Goal: Transaction & Acquisition: Purchase product/service

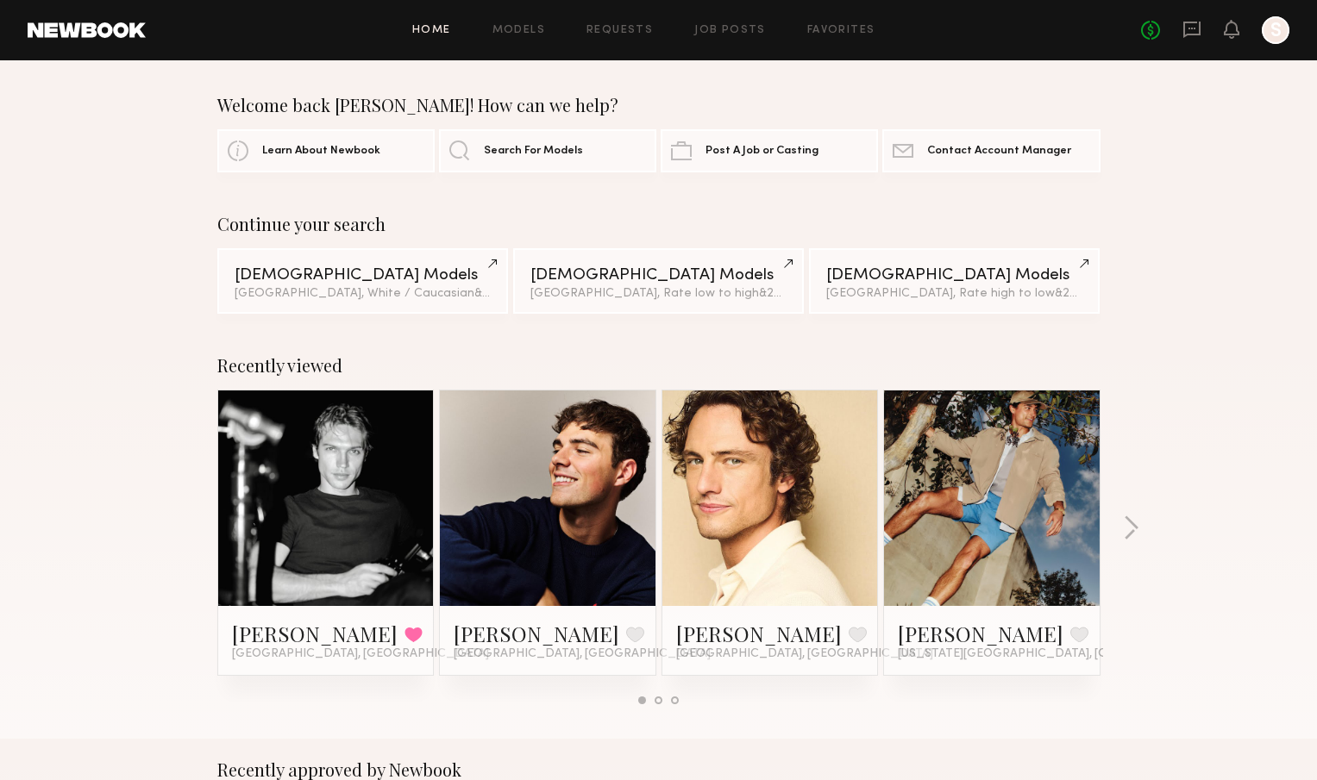
click at [1175, 307] on div "Continue your search [DEMOGRAPHIC_DATA] Models [GEOGRAPHIC_DATA], White / Cauca…" at bounding box center [658, 264] width 1317 height 100
click at [526, 34] on link "Models" at bounding box center [518, 30] width 53 height 11
click at [542, 541] on link at bounding box center [547, 499] width 105 height 216
click at [505, 158] on link "Search For Models" at bounding box center [547, 150] width 217 height 43
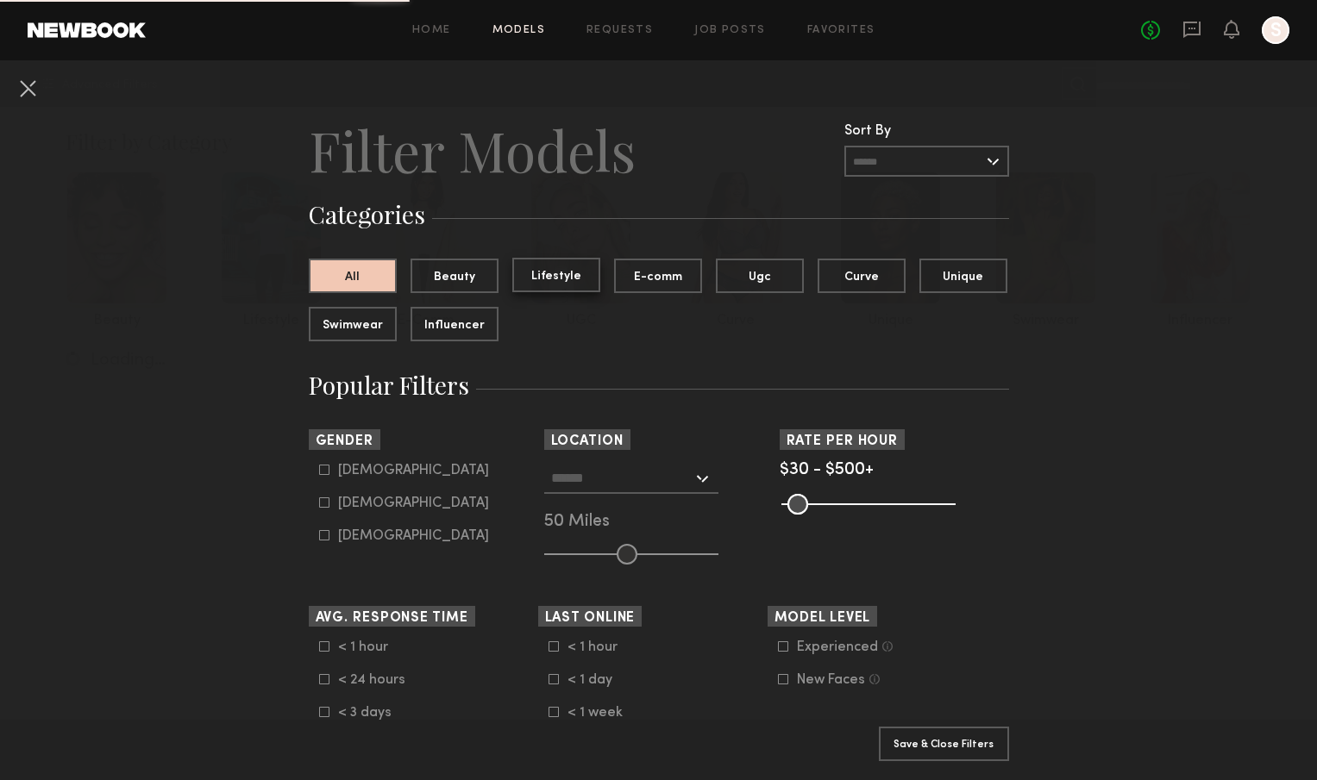
click at [565, 278] on button "Lifestyle" at bounding box center [556, 275] width 88 height 34
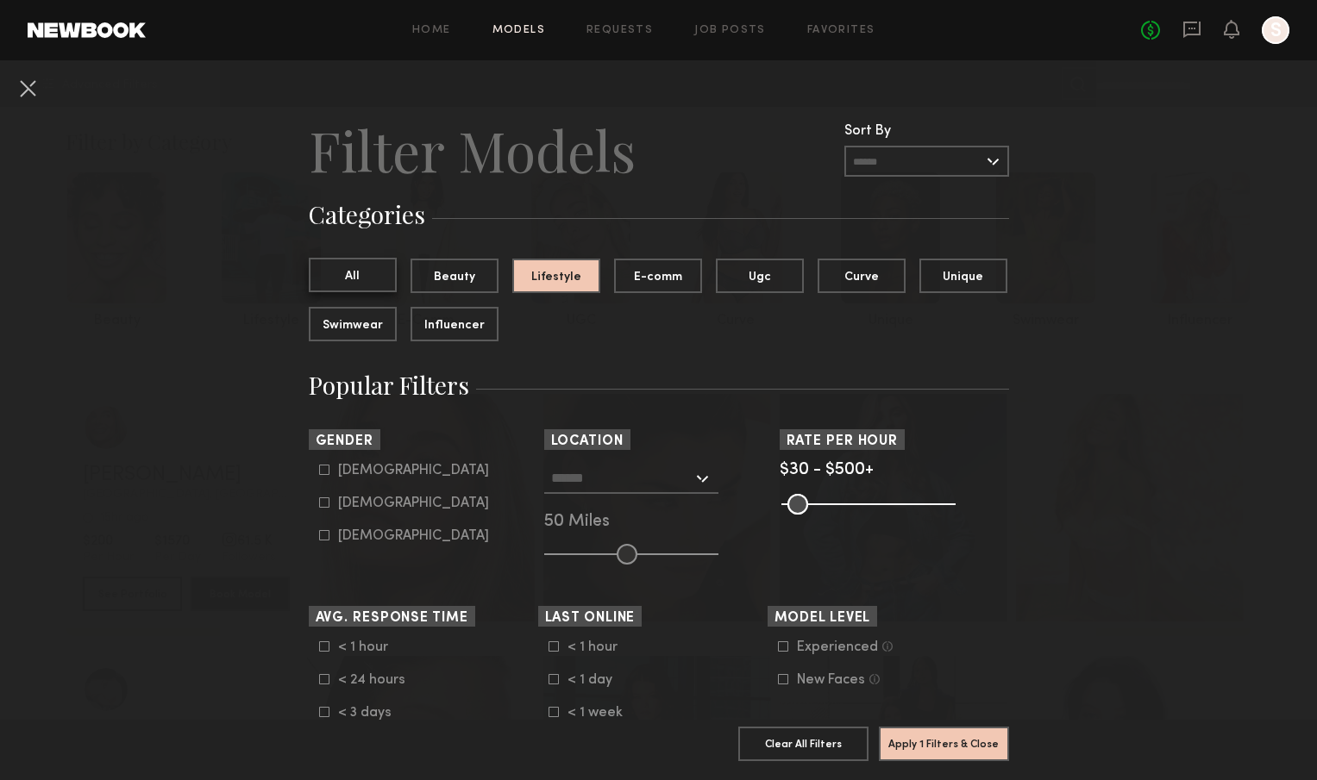
click at [365, 283] on button "All" at bounding box center [353, 275] width 88 height 34
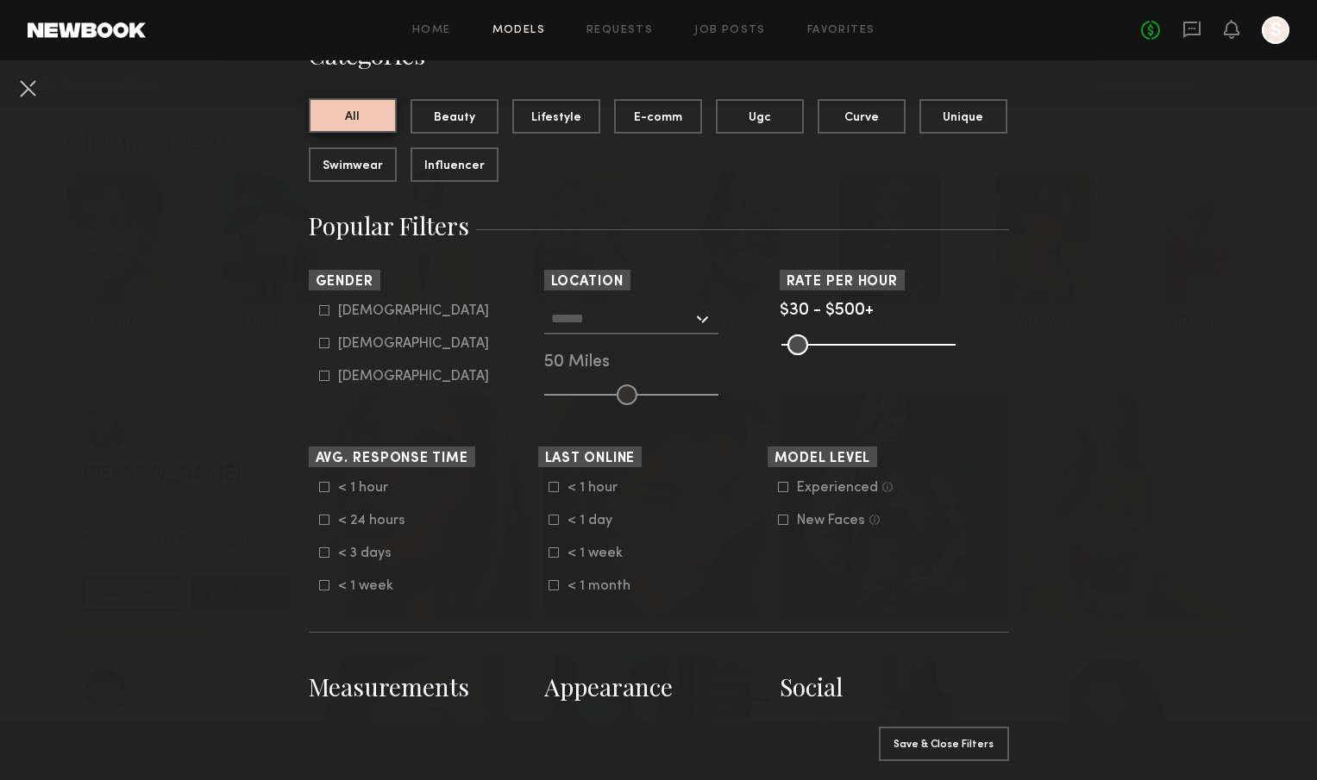
scroll to position [160, 0]
click at [321, 309] on icon at bounding box center [324, 309] width 10 height 10
type input "*"
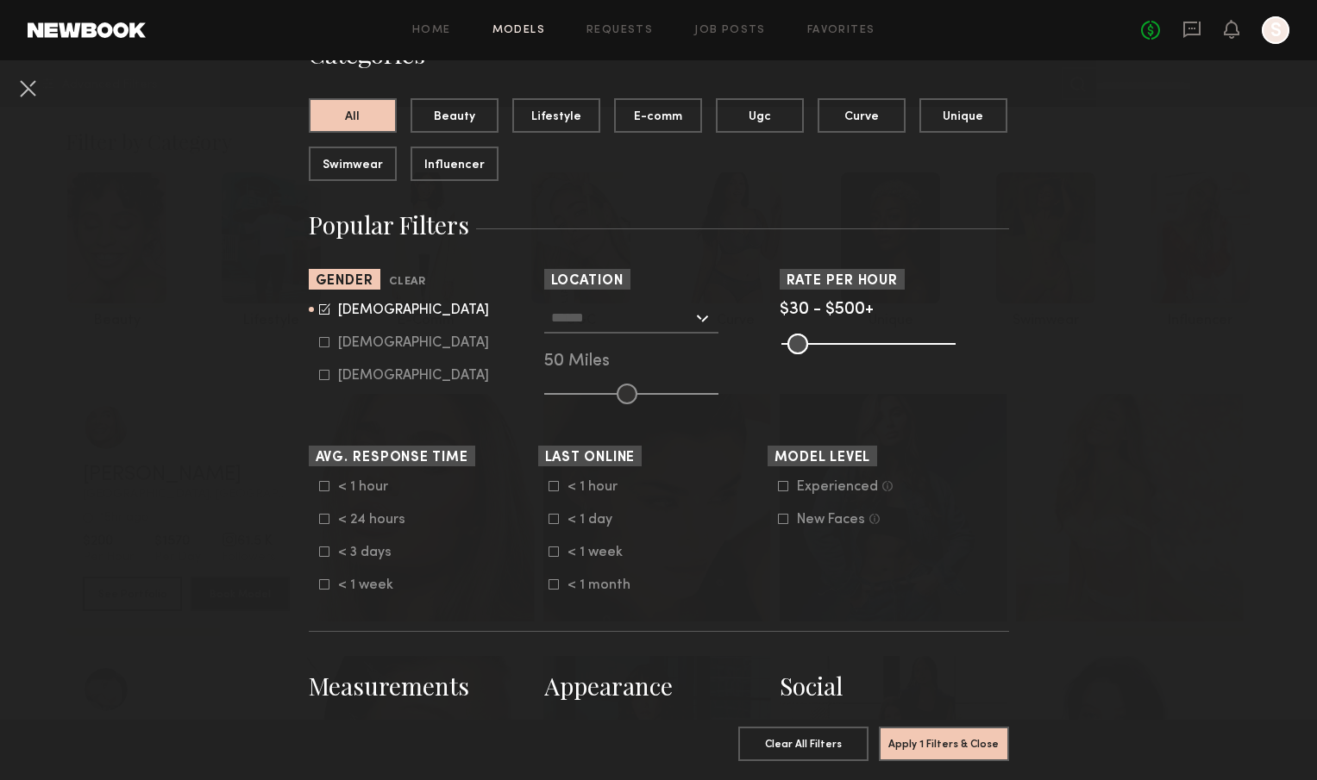
click at [681, 322] on input "text" at bounding box center [621, 317] width 141 height 29
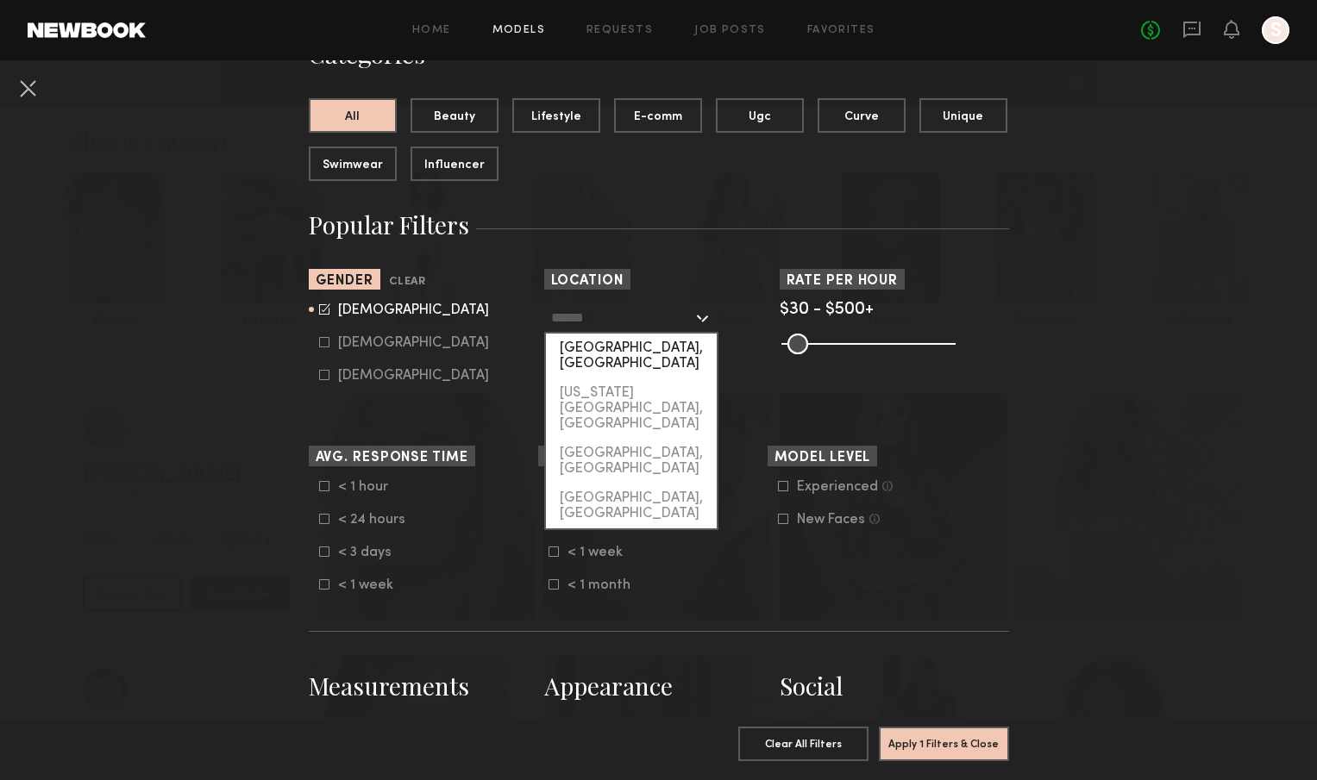
click at [657, 352] on div "[GEOGRAPHIC_DATA], [GEOGRAPHIC_DATA]" at bounding box center [631, 356] width 171 height 45
type input "**********"
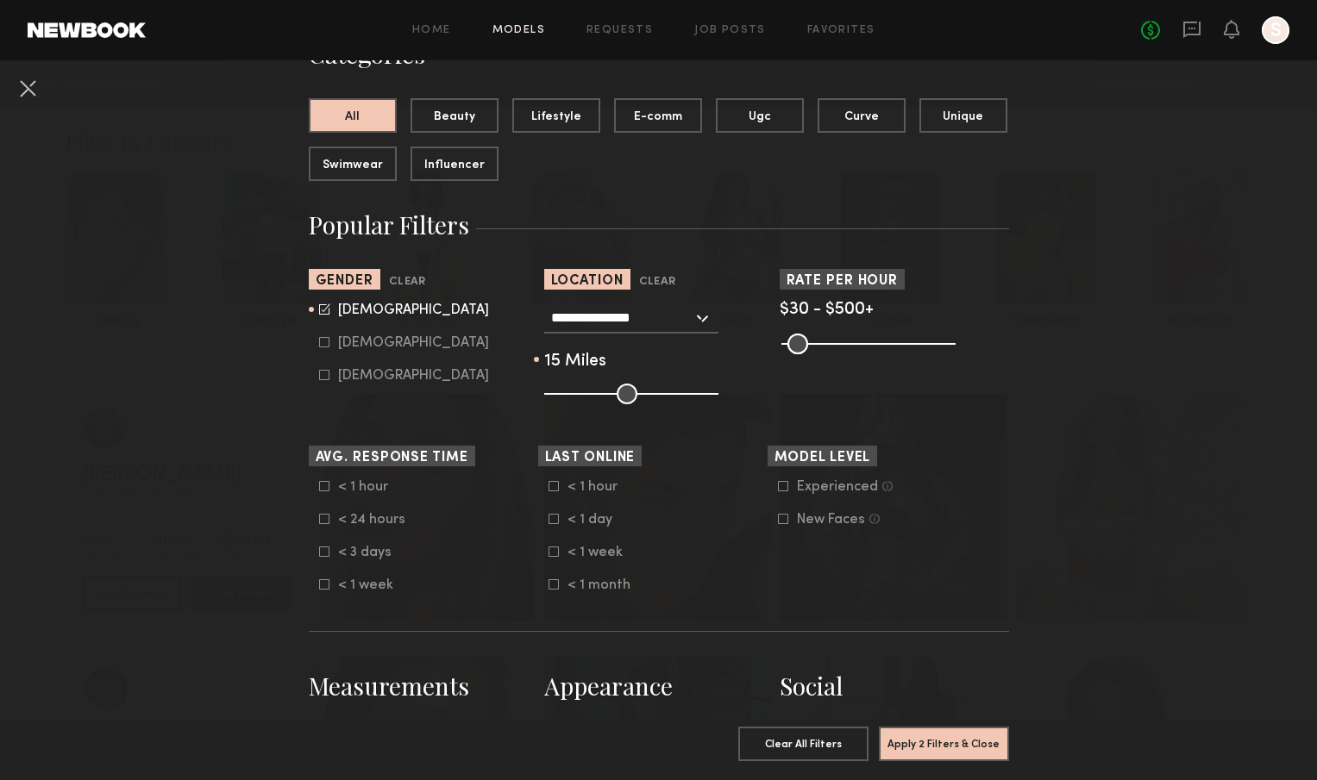
drag, startPoint x: 625, startPoint y: 392, endPoint x: 571, endPoint y: 393, distance: 54.4
type input "**"
click at [571, 393] on input "range" at bounding box center [631, 394] width 174 height 21
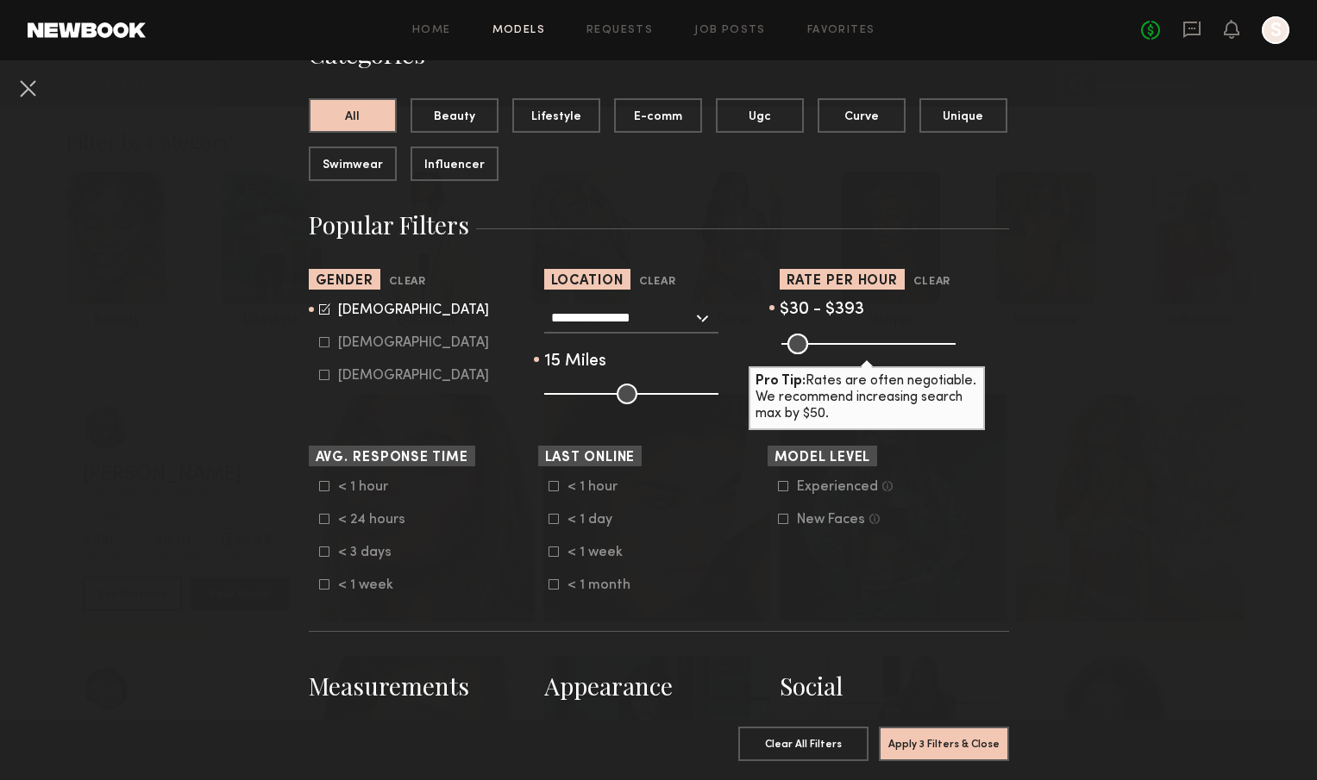
type input "***"
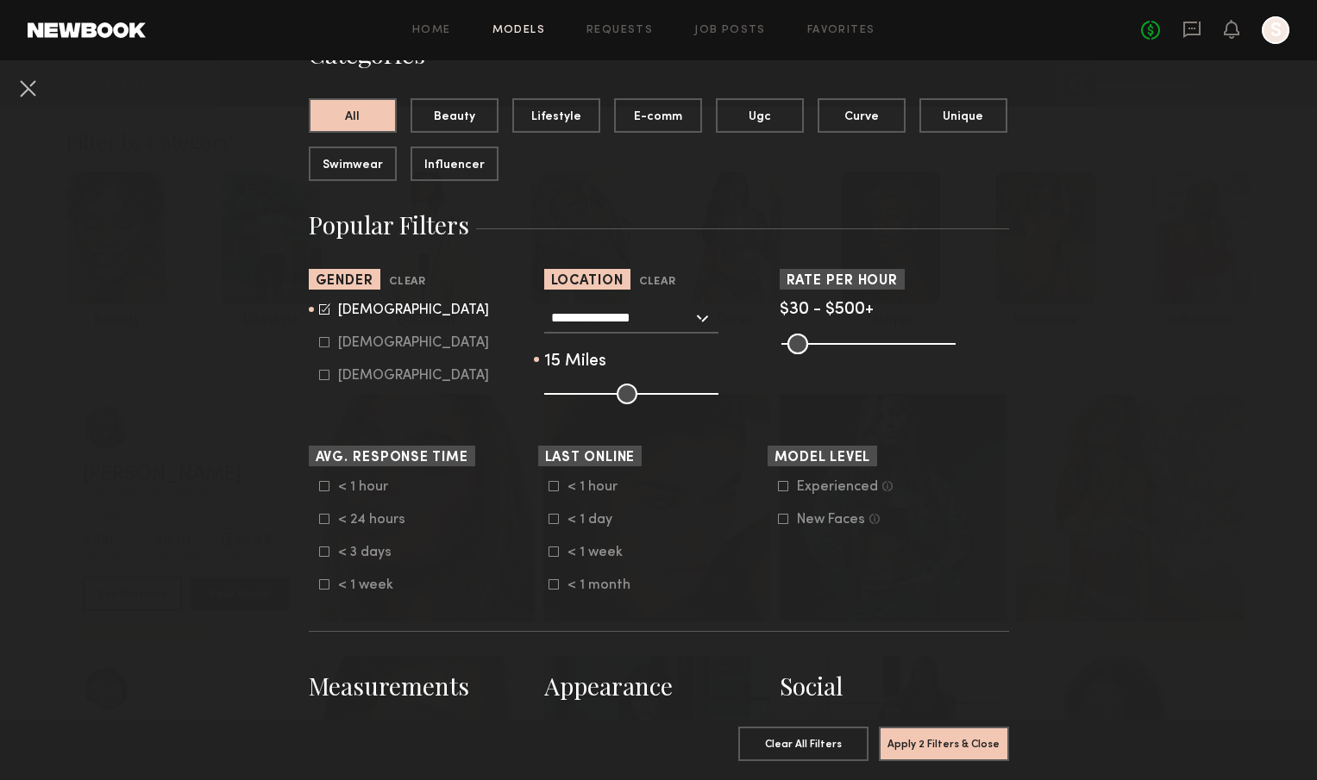
drag, startPoint x: 942, startPoint y: 344, endPoint x: 991, endPoint y: 322, distance: 54.0
click at [956, 334] on input "range" at bounding box center [868, 344] width 174 height 21
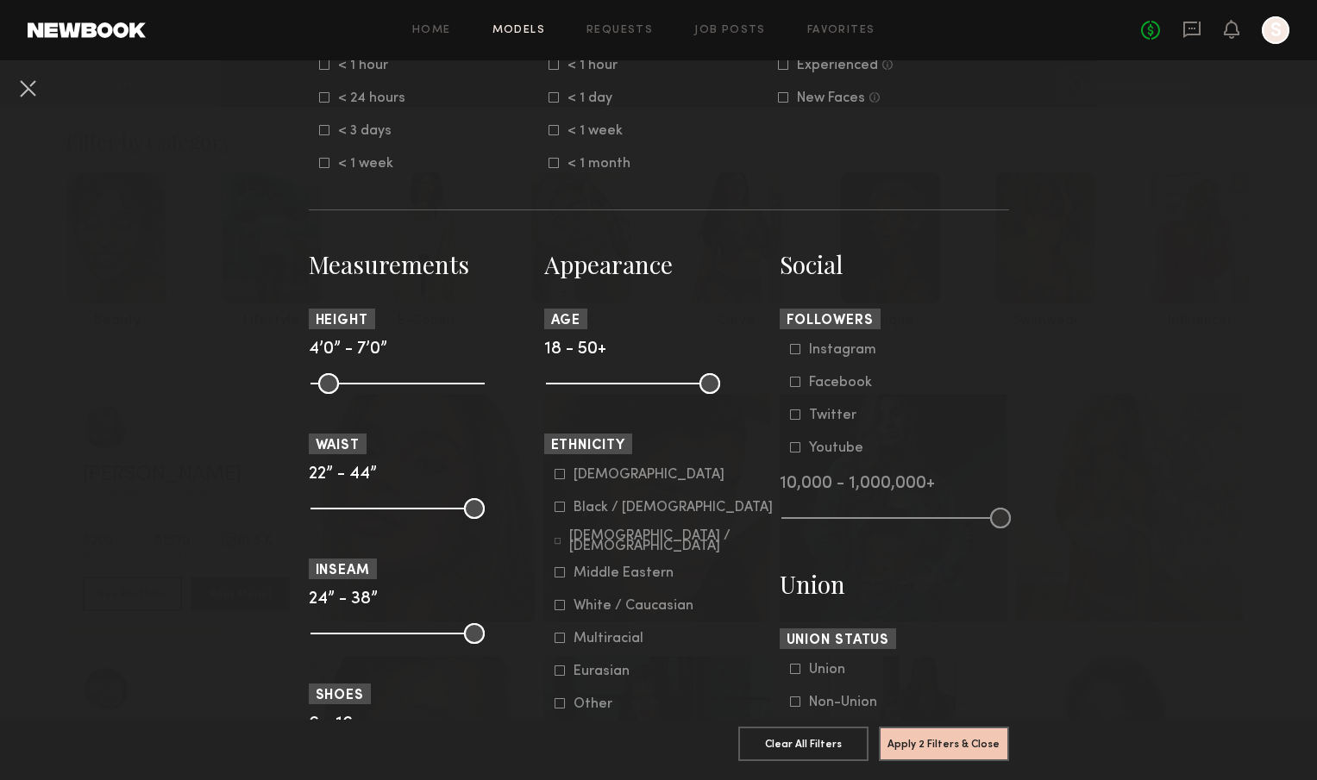
scroll to position [592, 0]
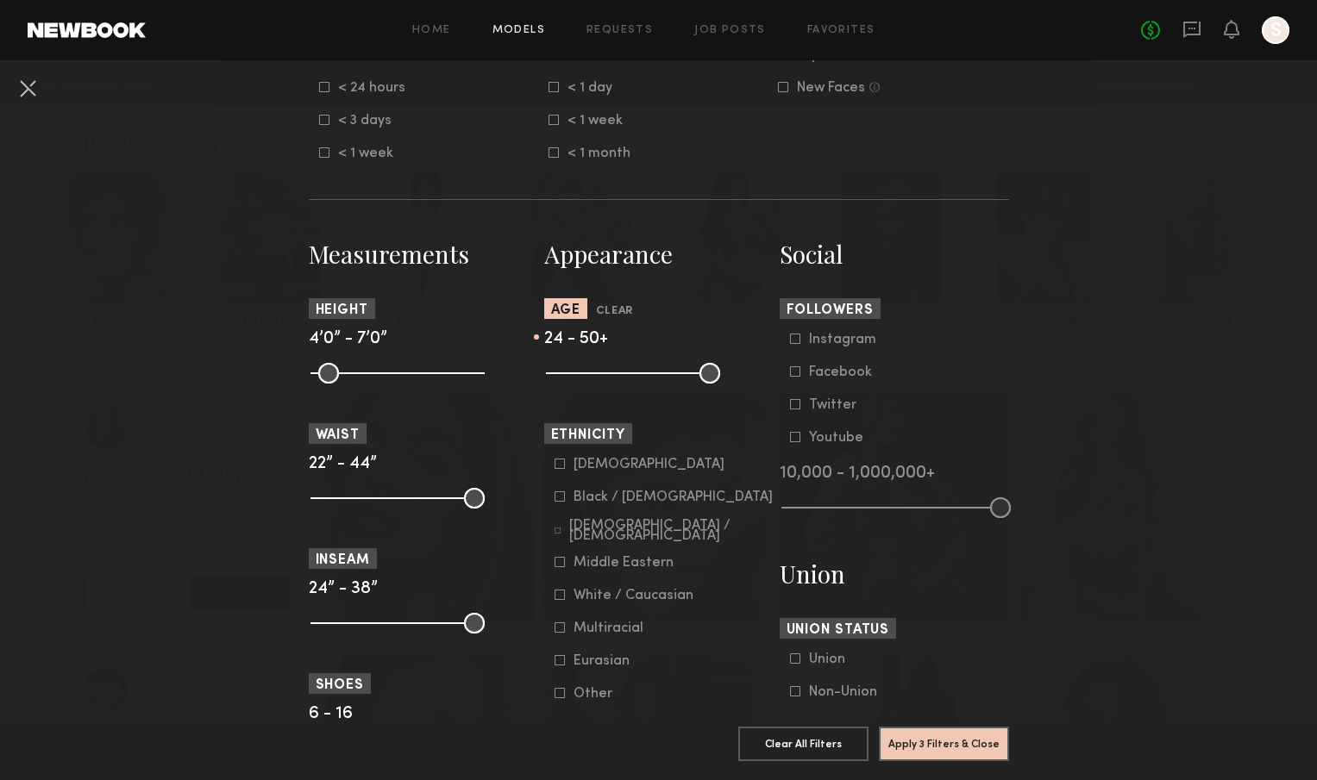
drag, startPoint x: 555, startPoint y: 362, endPoint x: 588, endPoint y: 362, distance: 33.6
type input "**"
click at [587, 363] on input "range" at bounding box center [633, 373] width 174 height 21
drag, startPoint x: 709, startPoint y: 370, endPoint x: 648, endPoint y: 371, distance: 61.2
type input "**"
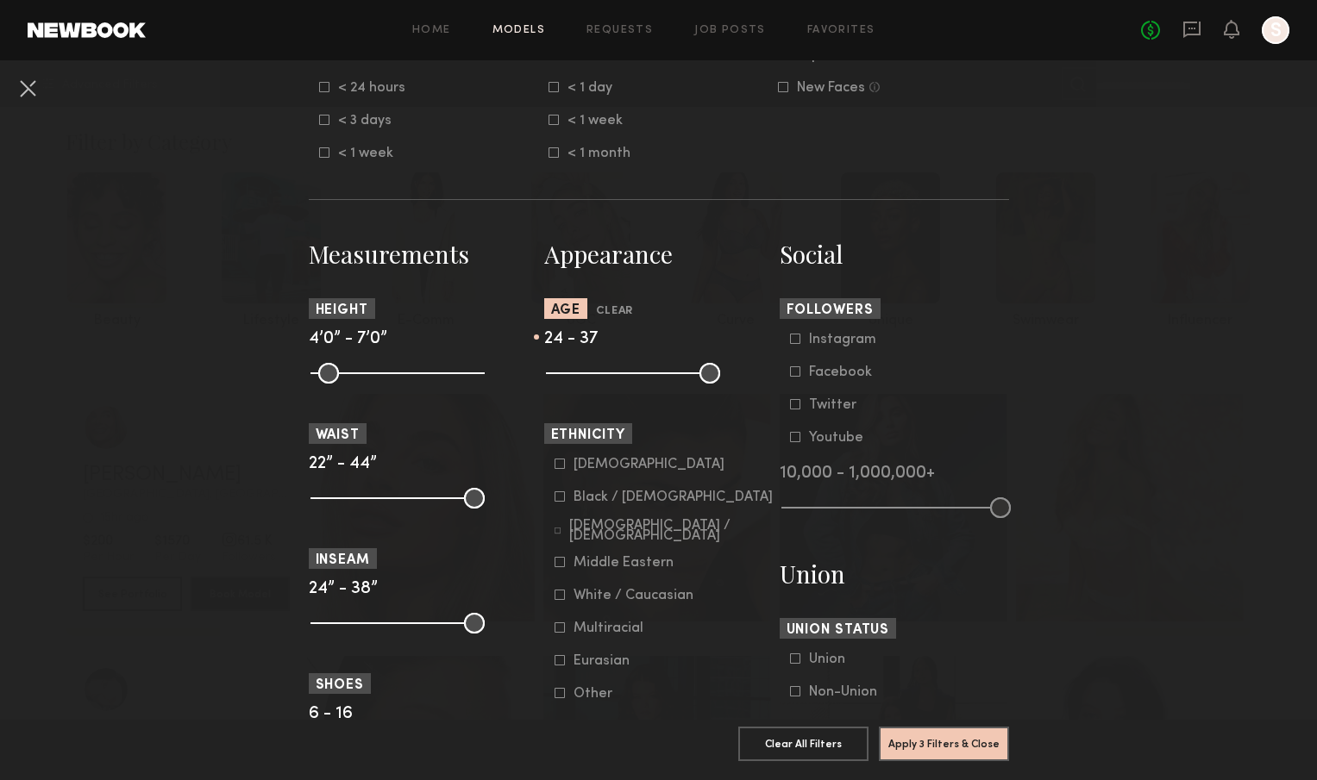
click at [648, 371] on input "range" at bounding box center [633, 373] width 174 height 21
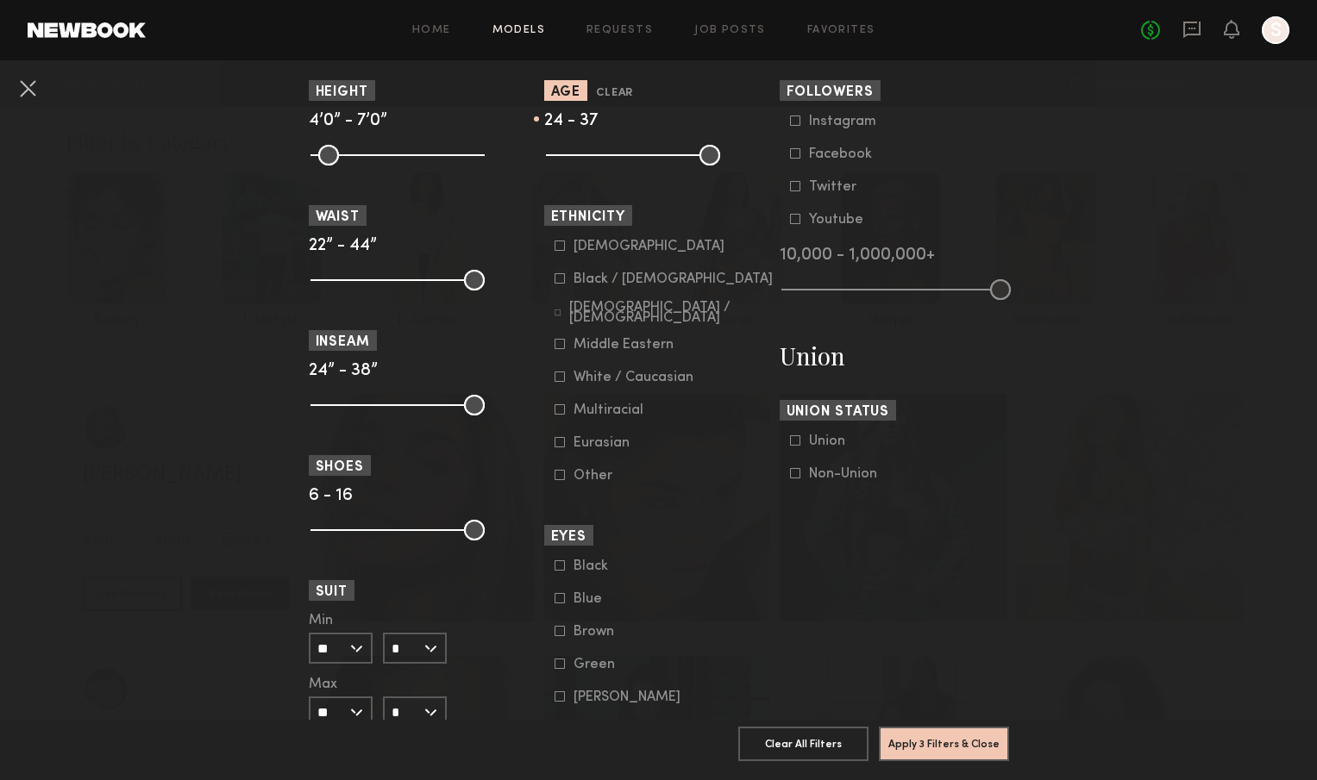
scroll to position [795, 0]
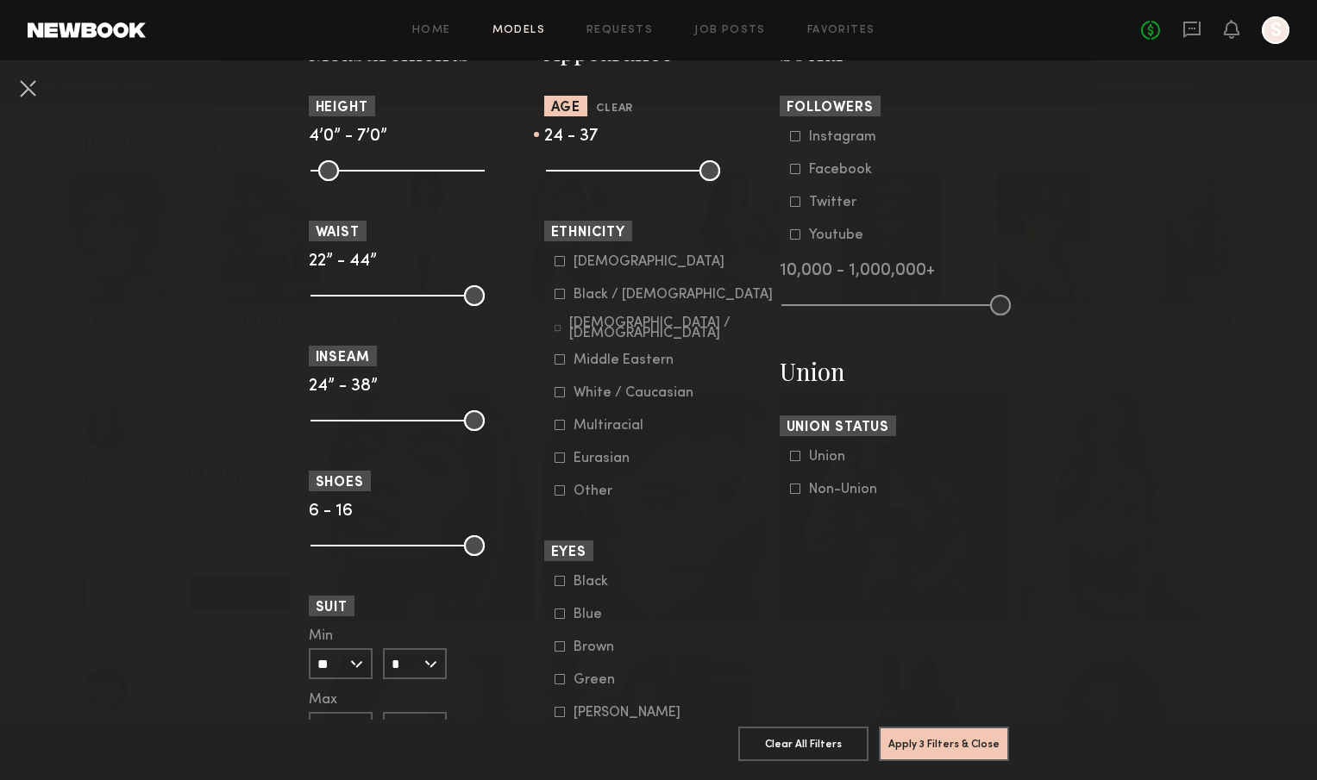
click at [559, 420] on icon at bounding box center [560, 425] width 10 height 10
click at [564, 454] on icon at bounding box center [559, 458] width 9 height 9
click at [557, 354] on icon at bounding box center [560, 359] width 10 height 10
click at [555, 256] on icon at bounding box center [560, 261] width 10 height 10
click at [558, 289] on icon at bounding box center [560, 294] width 10 height 10
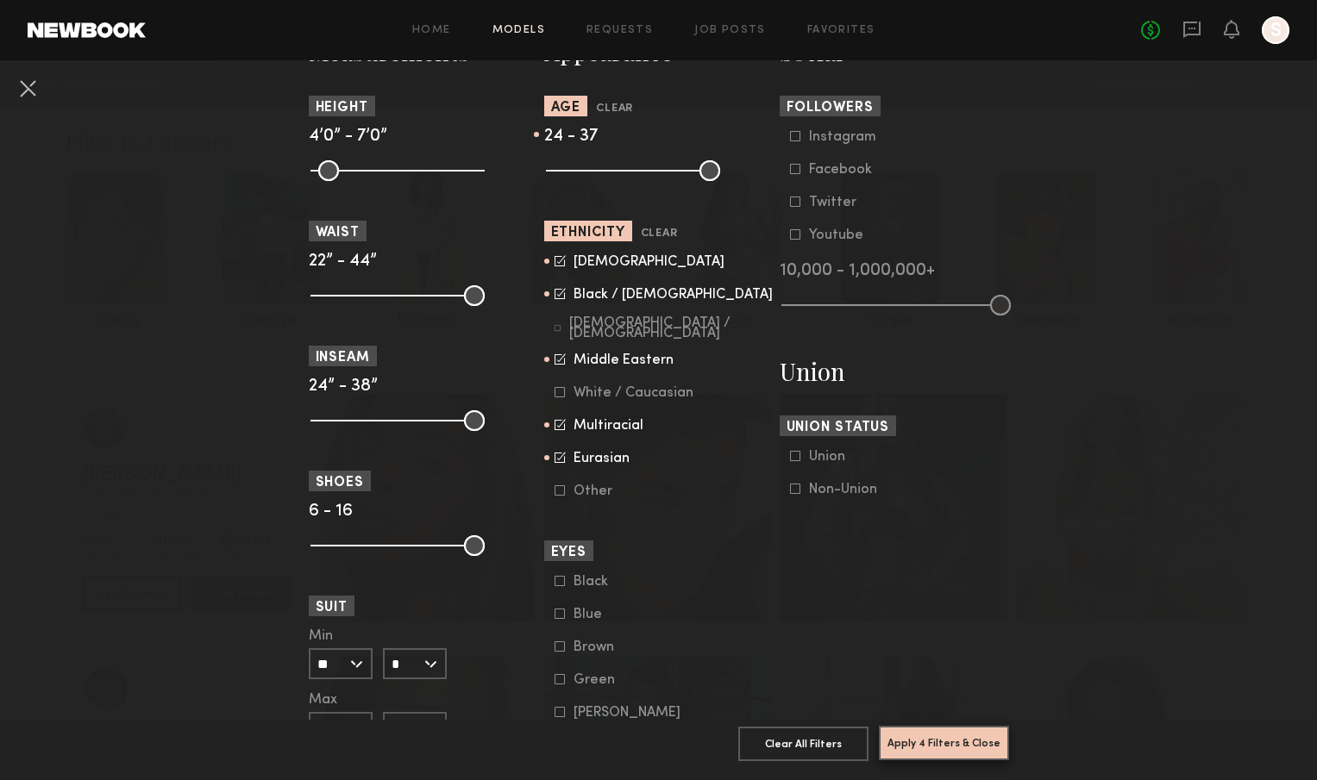
click at [956, 754] on button "Apply 4 Filters & Close" at bounding box center [944, 743] width 130 height 34
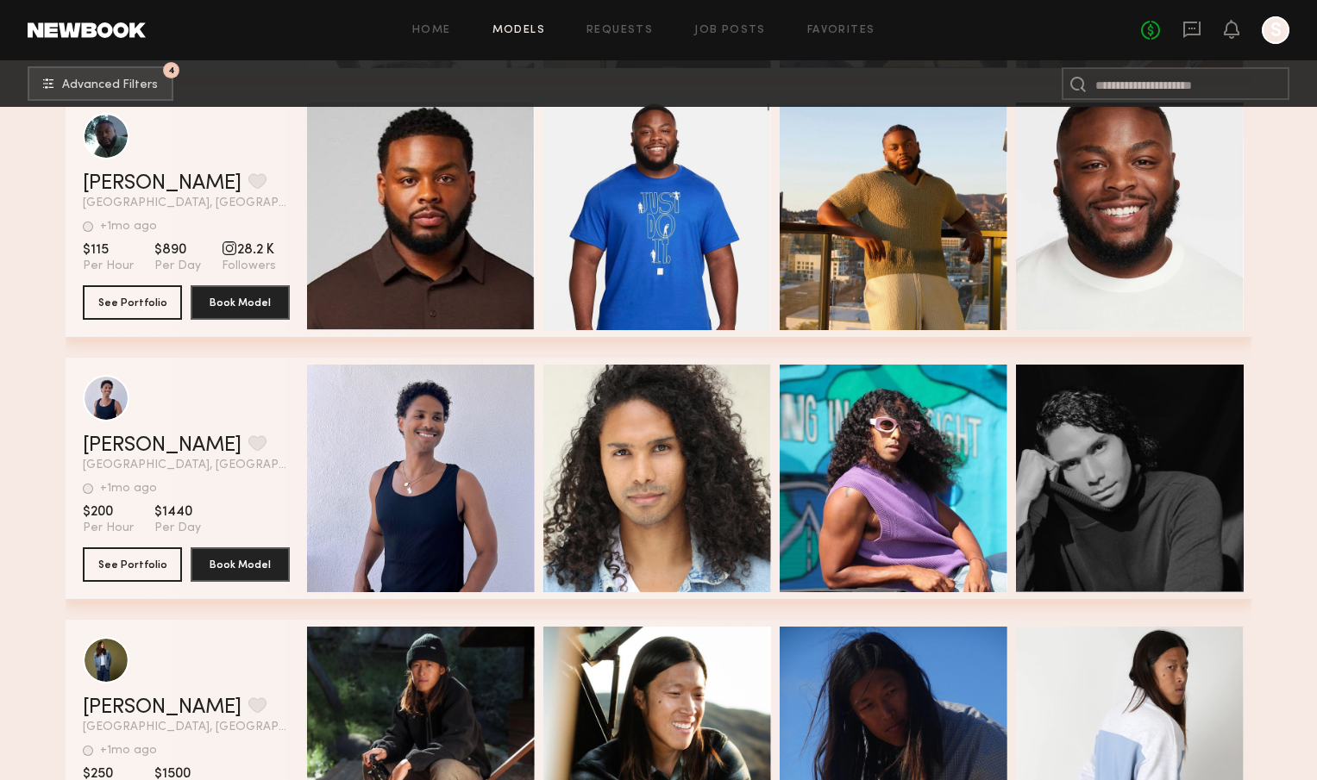
scroll to position [27313, 0]
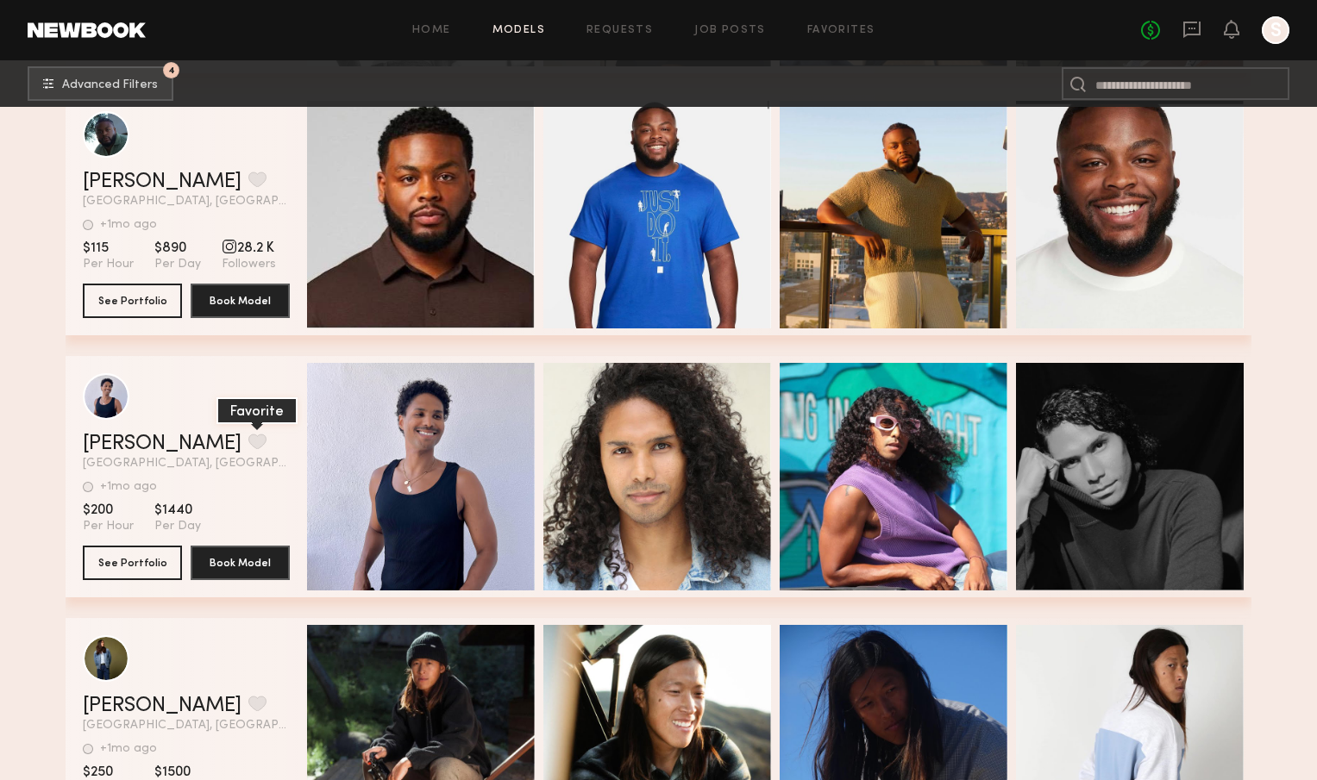
click at [248, 442] on button "grid" at bounding box center [257, 442] width 18 height 16
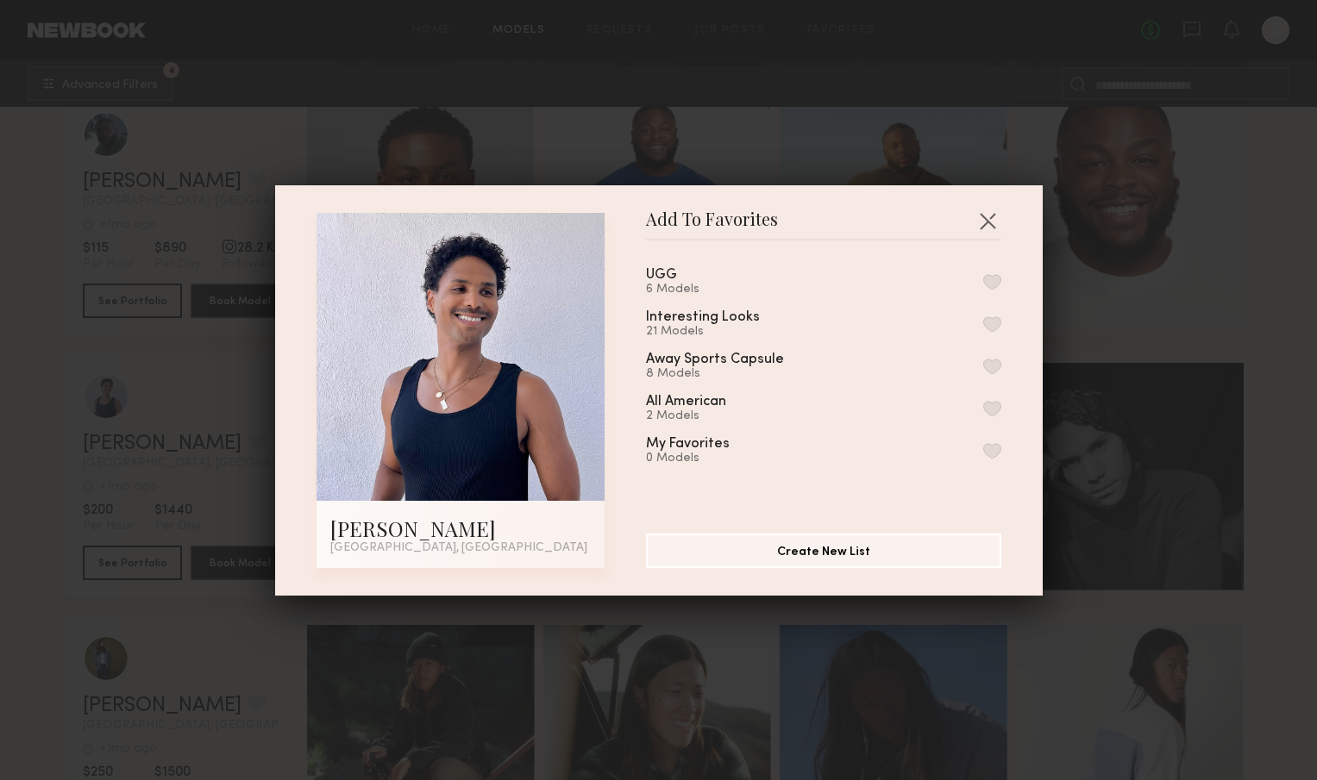
click at [995, 290] on div "UGG 6 Models" at bounding box center [823, 282] width 355 height 28
click at [990, 281] on button "button" at bounding box center [992, 282] width 18 height 16
click at [987, 213] on button "button" at bounding box center [988, 221] width 28 height 28
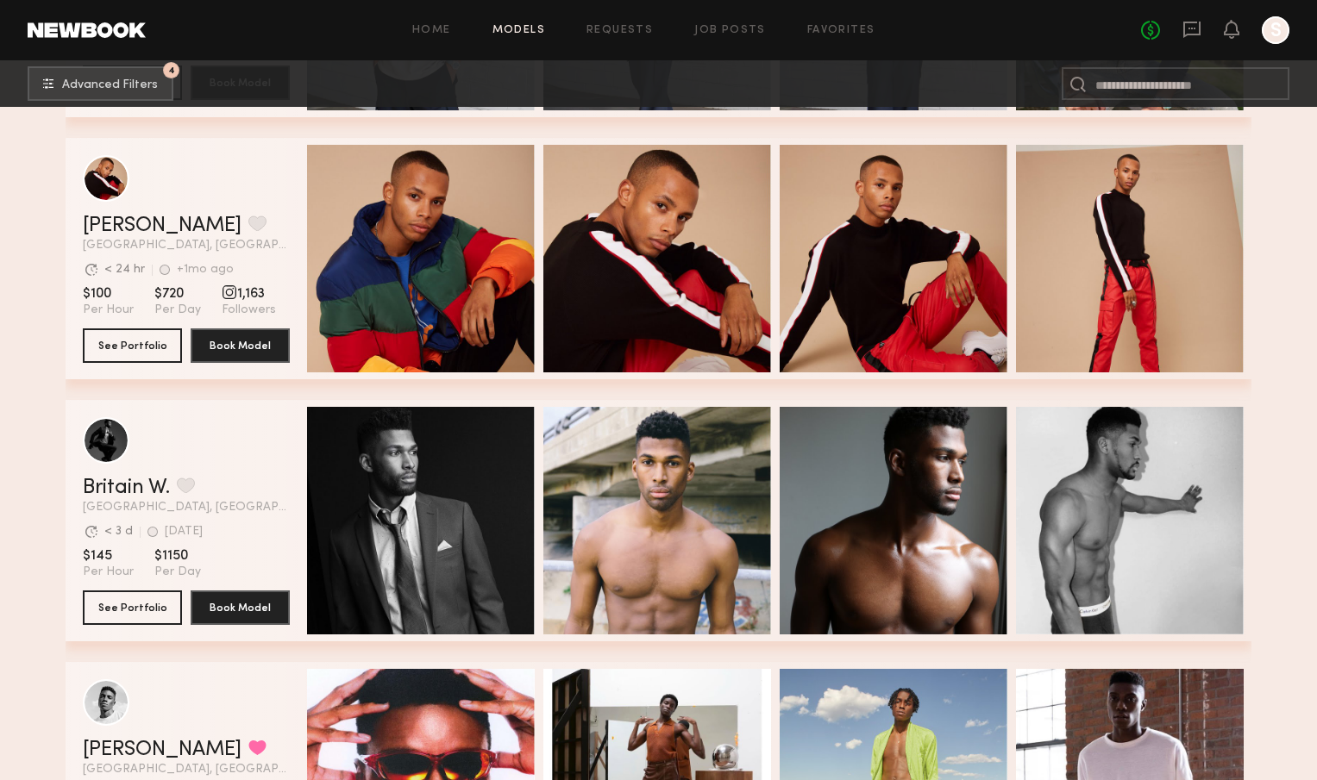
scroll to position [28581, 0]
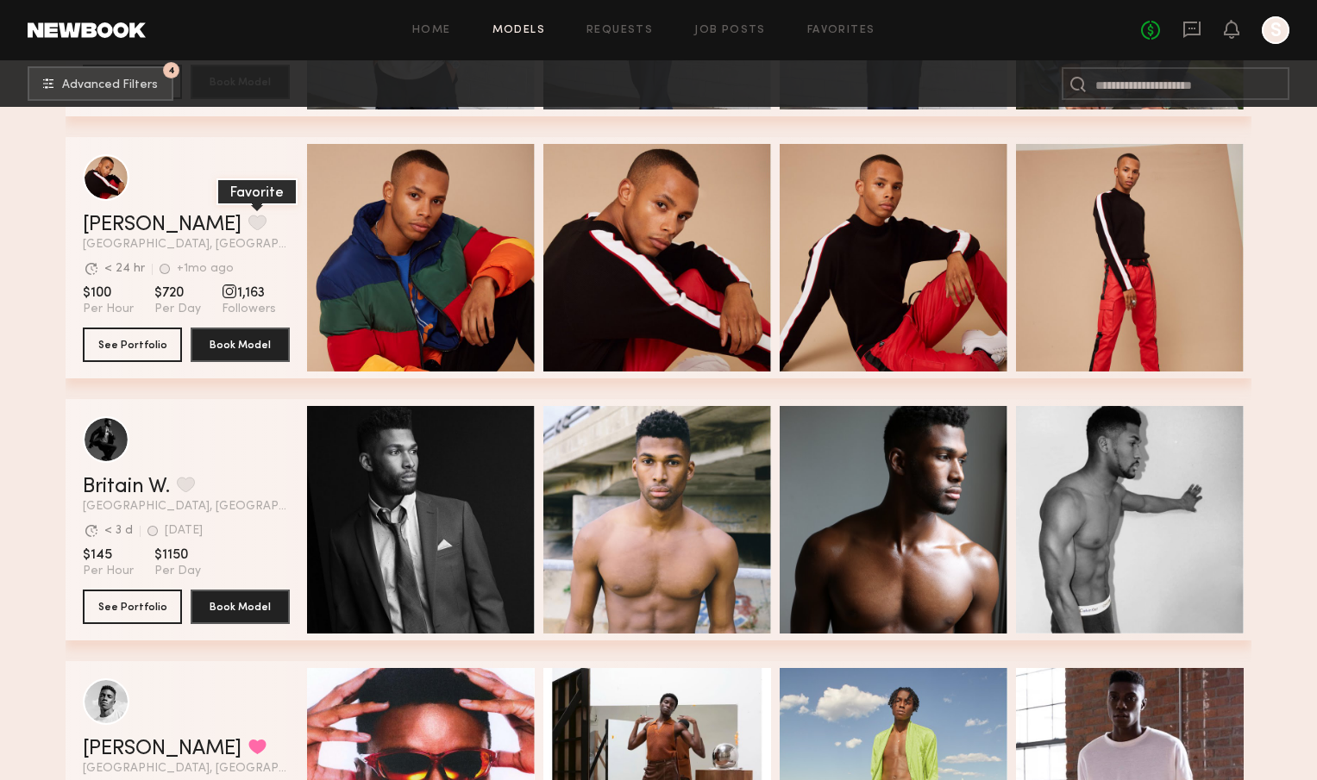
click at [248, 230] on button "grid" at bounding box center [257, 223] width 18 height 16
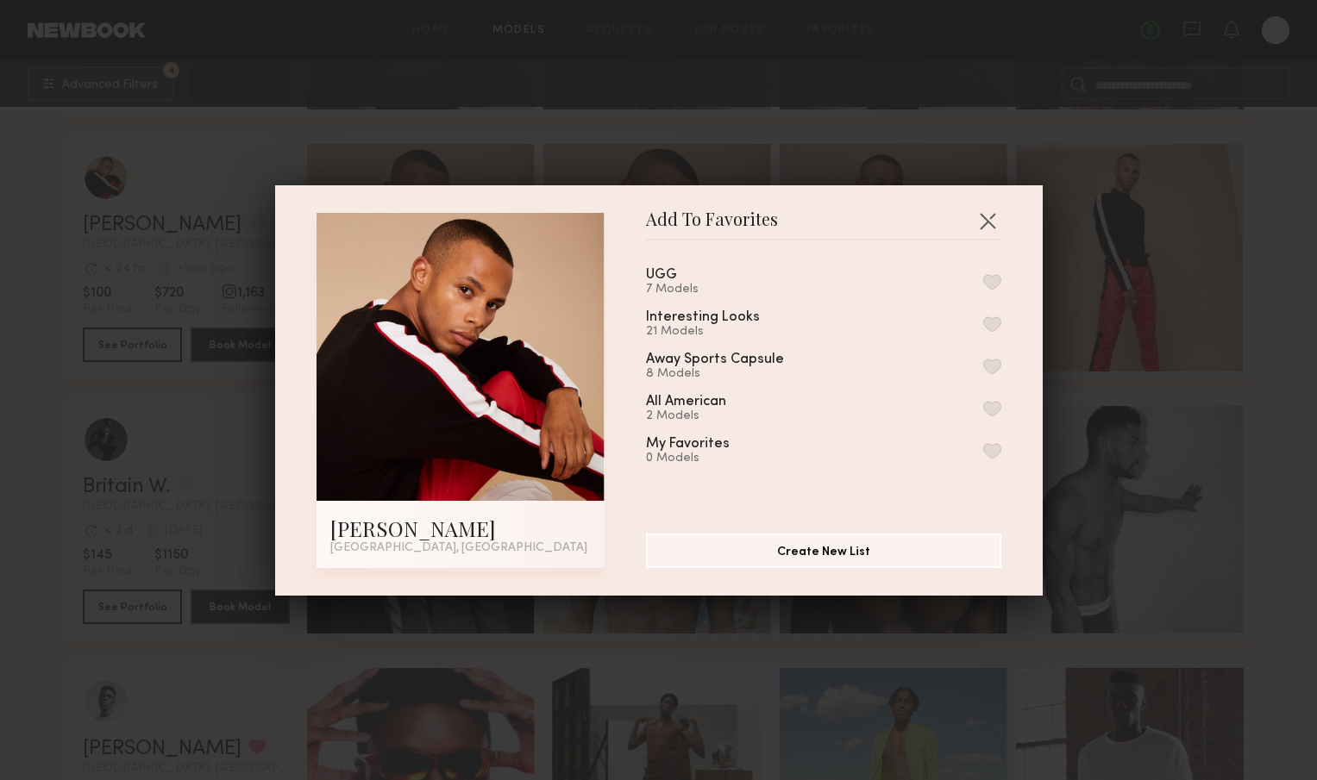
click at [993, 284] on button "button" at bounding box center [992, 282] width 18 height 16
click at [981, 224] on button "button" at bounding box center [988, 221] width 28 height 28
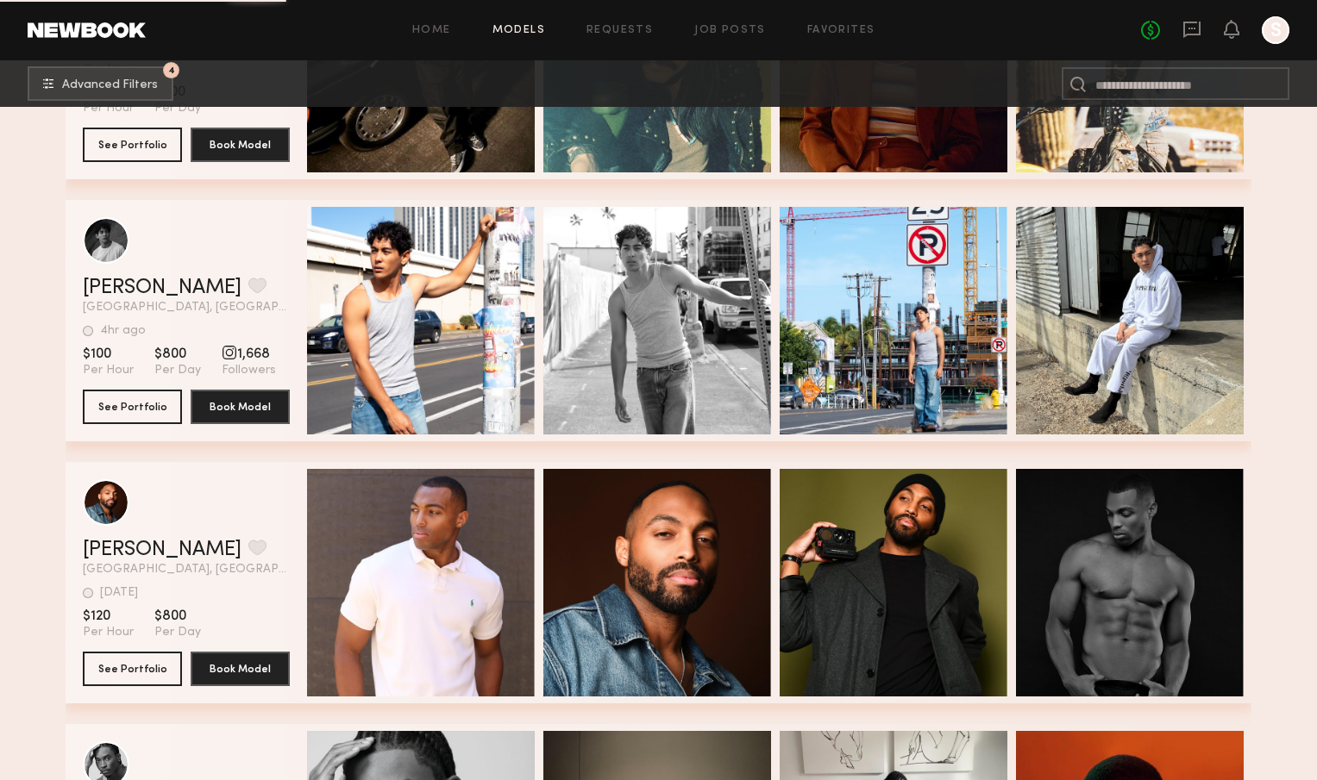
scroll to position [56048, 0]
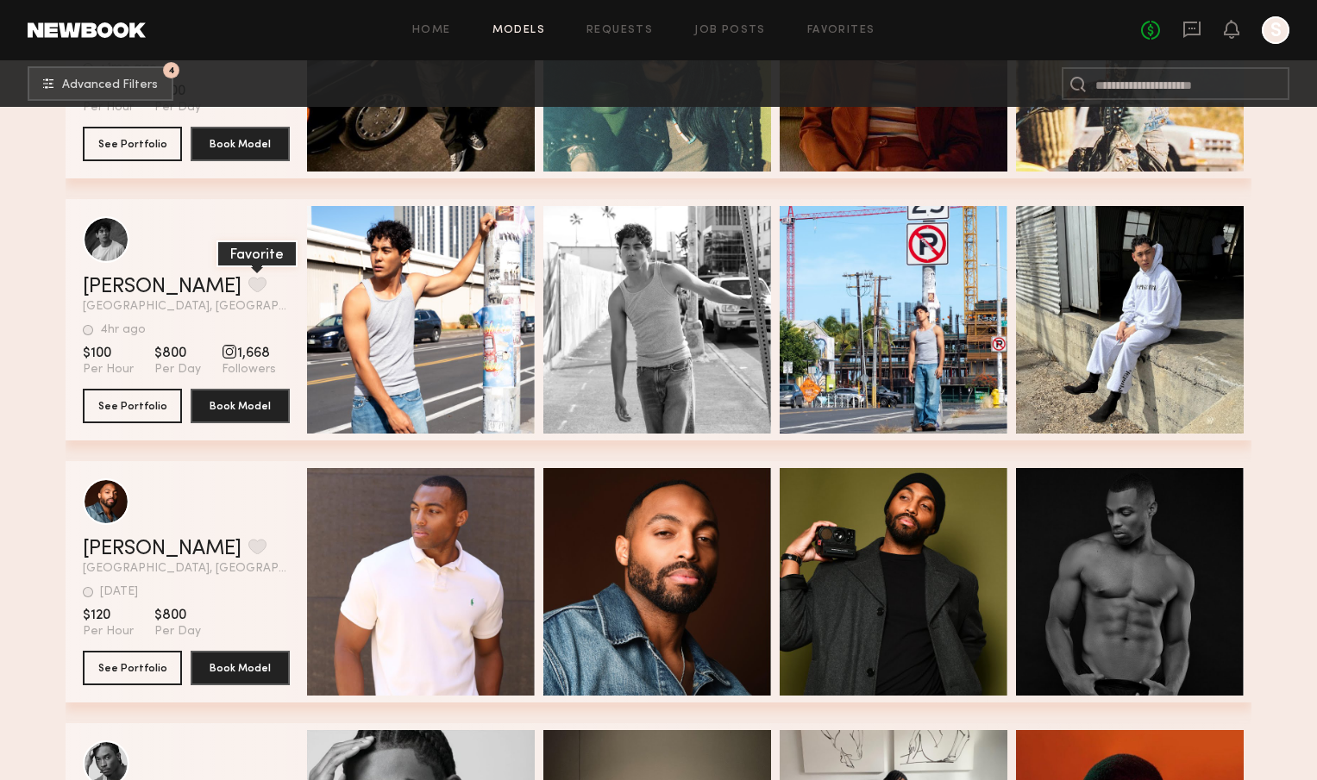
click at [248, 283] on button "grid" at bounding box center [257, 285] width 18 height 16
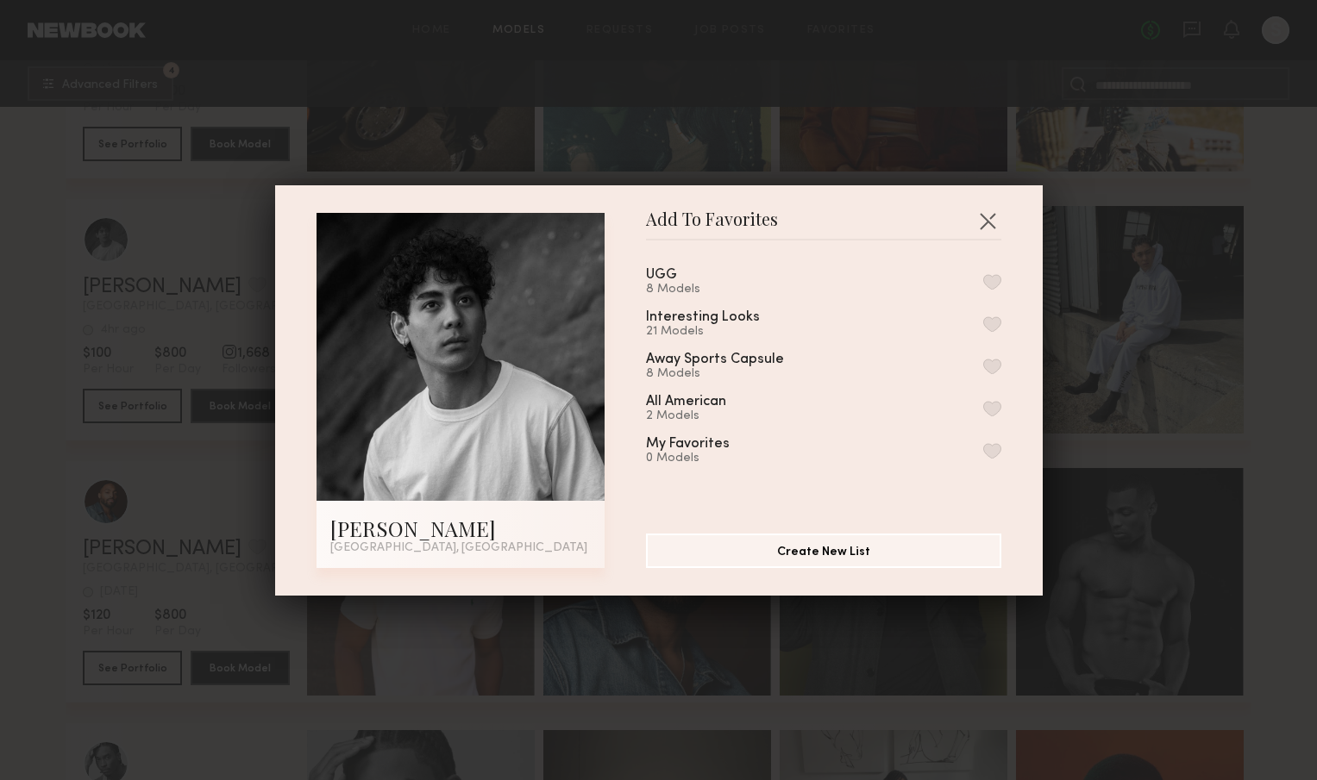
click at [994, 281] on button "button" at bounding box center [992, 282] width 18 height 16
click at [989, 217] on button "button" at bounding box center [988, 221] width 28 height 28
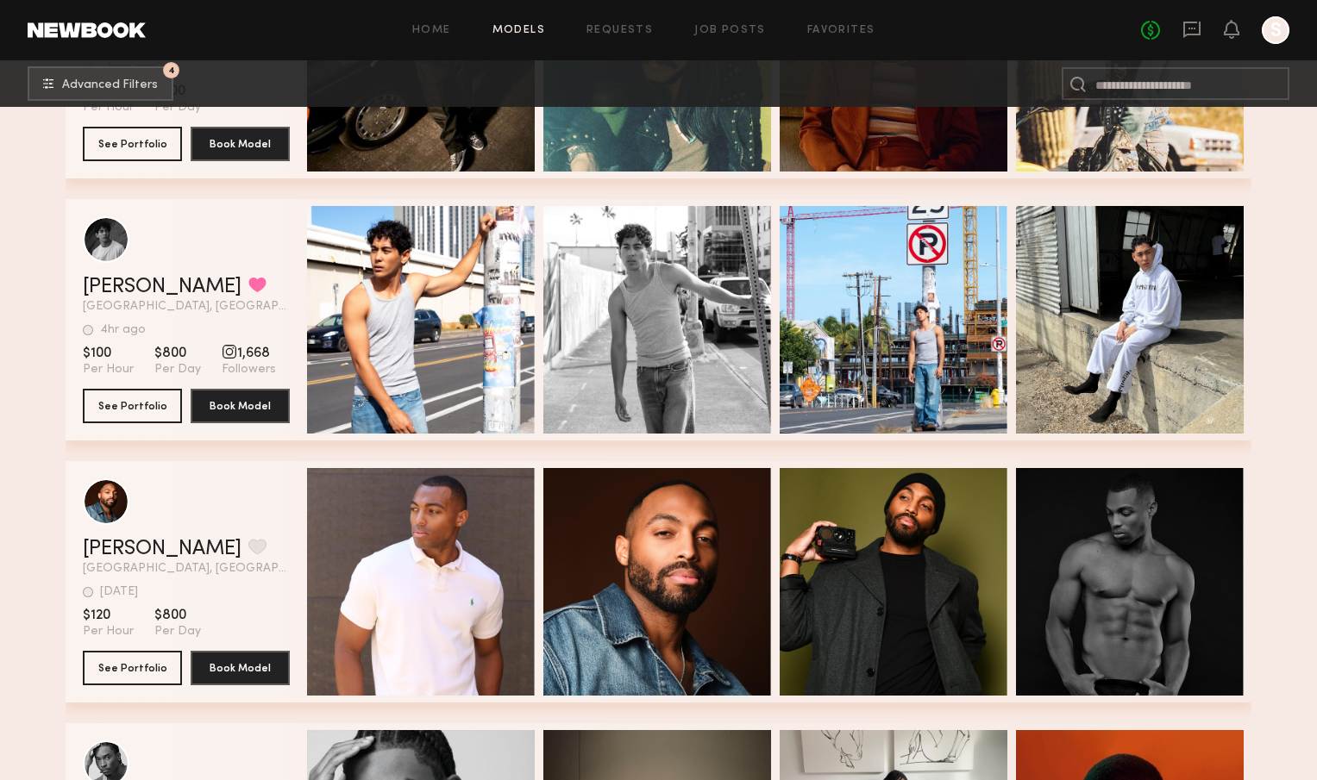
click at [518, 29] on link "Models" at bounding box center [518, 30] width 53 height 11
click at [521, 29] on link "Models" at bounding box center [518, 30] width 53 height 11
click at [126, 91] on button "4 Advanced Filters" at bounding box center [101, 83] width 146 height 34
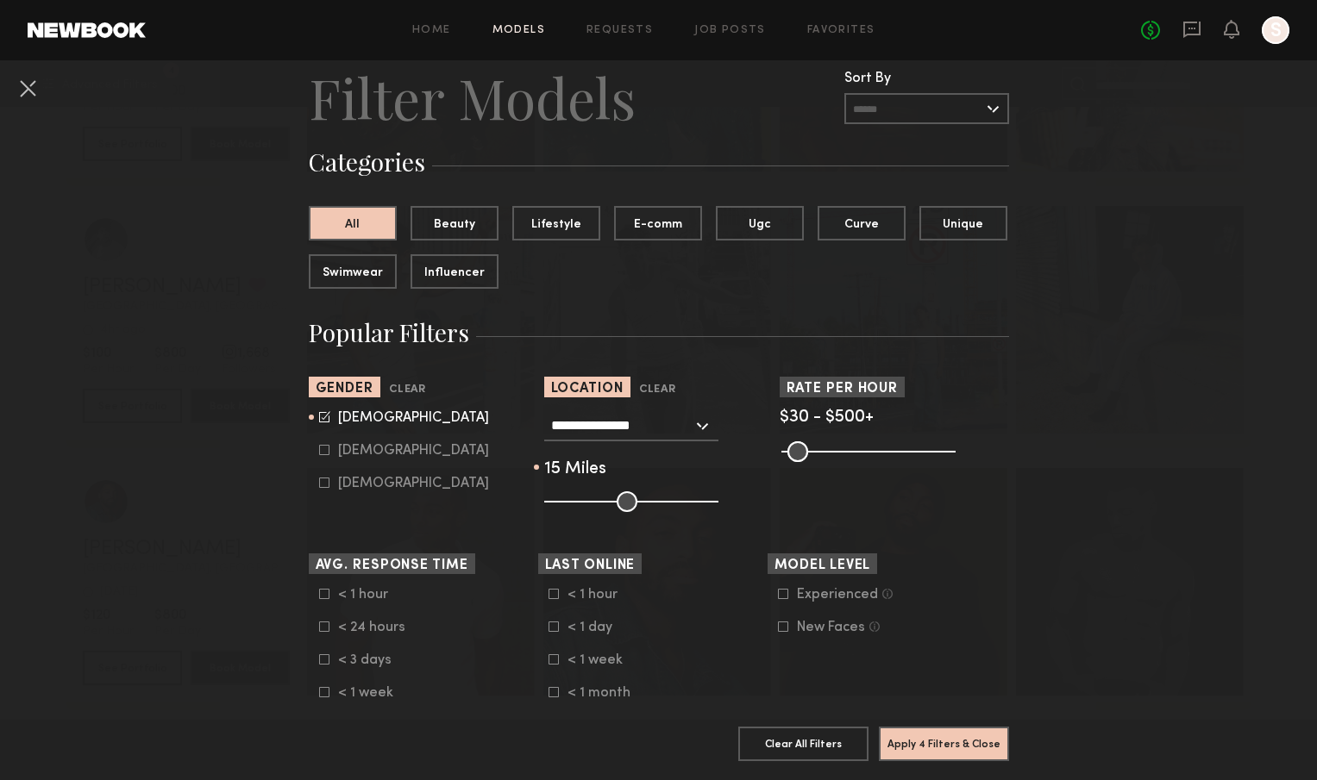
scroll to position [48, 0]
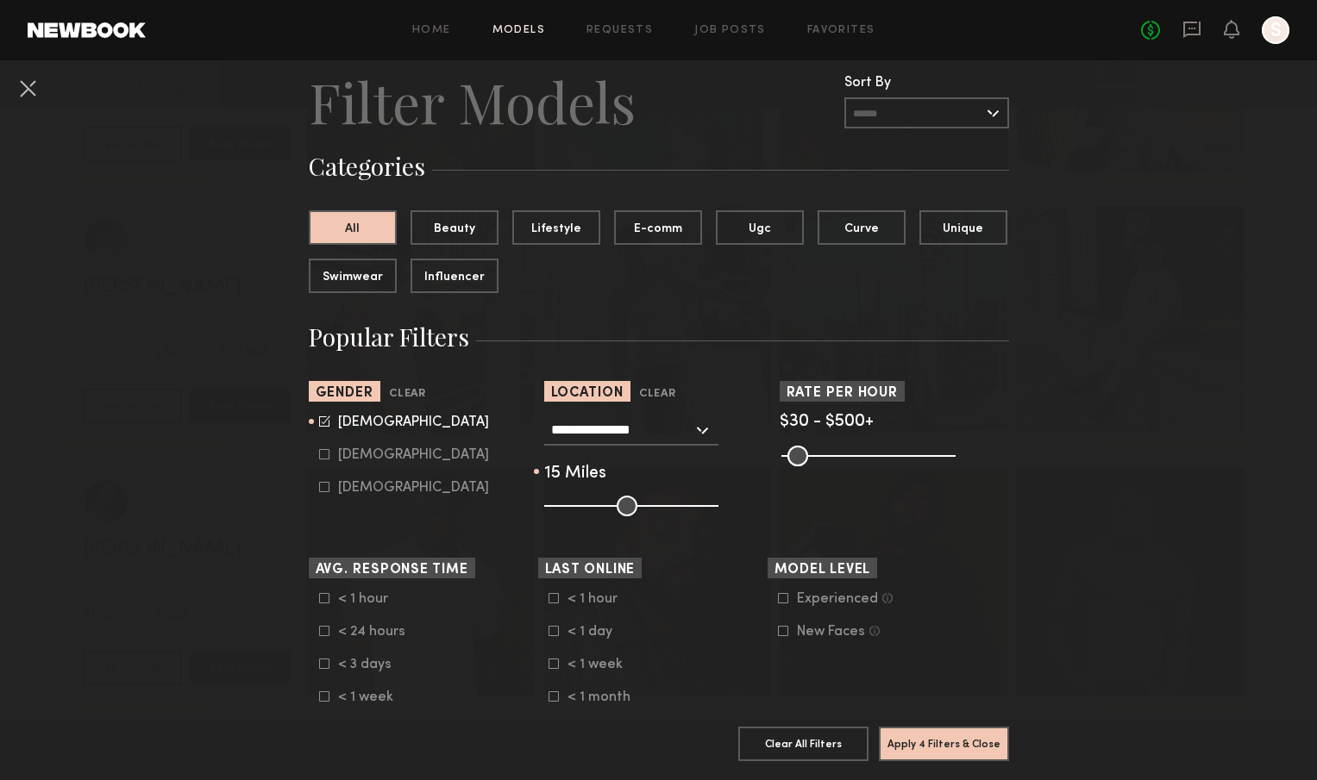
click at [329, 452] on icon at bounding box center [323, 454] width 9 height 9
type input "*"
click at [323, 423] on icon at bounding box center [324, 421] width 11 height 11
type input "**"
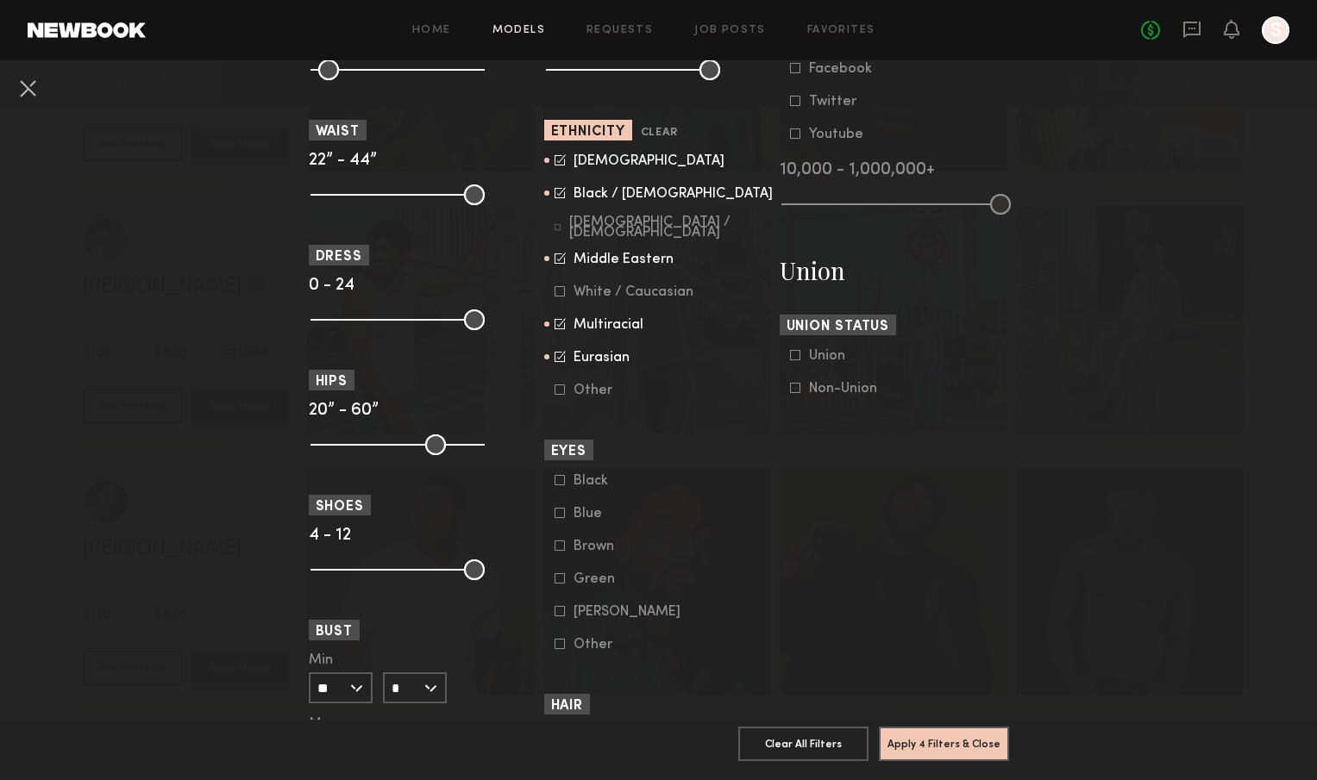
scroll to position [902, 0]
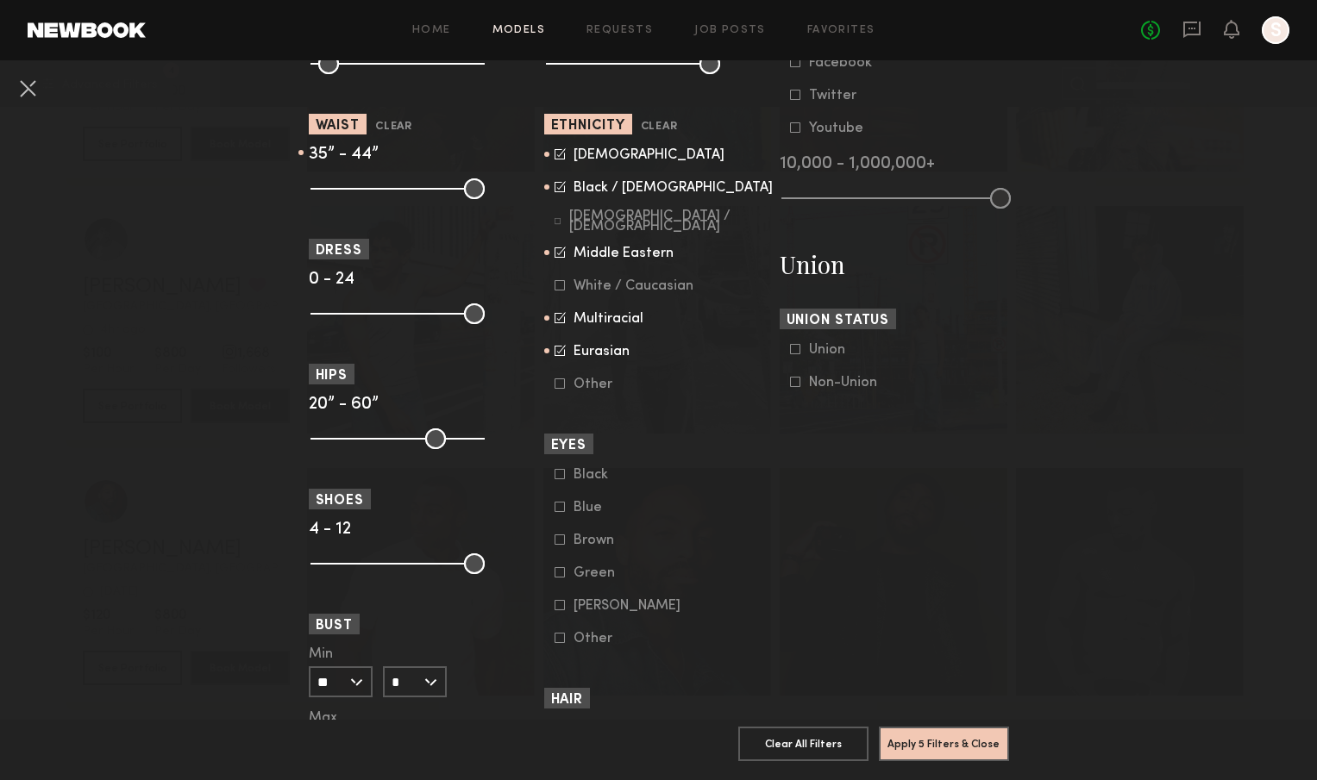
drag, startPoint x: 322, startPoint y: 183, endPoint x: 411, endPoint y: 182, distance: 88.8
type input "**"
click at [411, 182] on input "range" at bounding box center [397, 189] width 174 height 21
drag, startPoint x: 329, startPoint y: 430, endPoint x: 367, endPoint y: 430, distance: 37.9
type input "**"
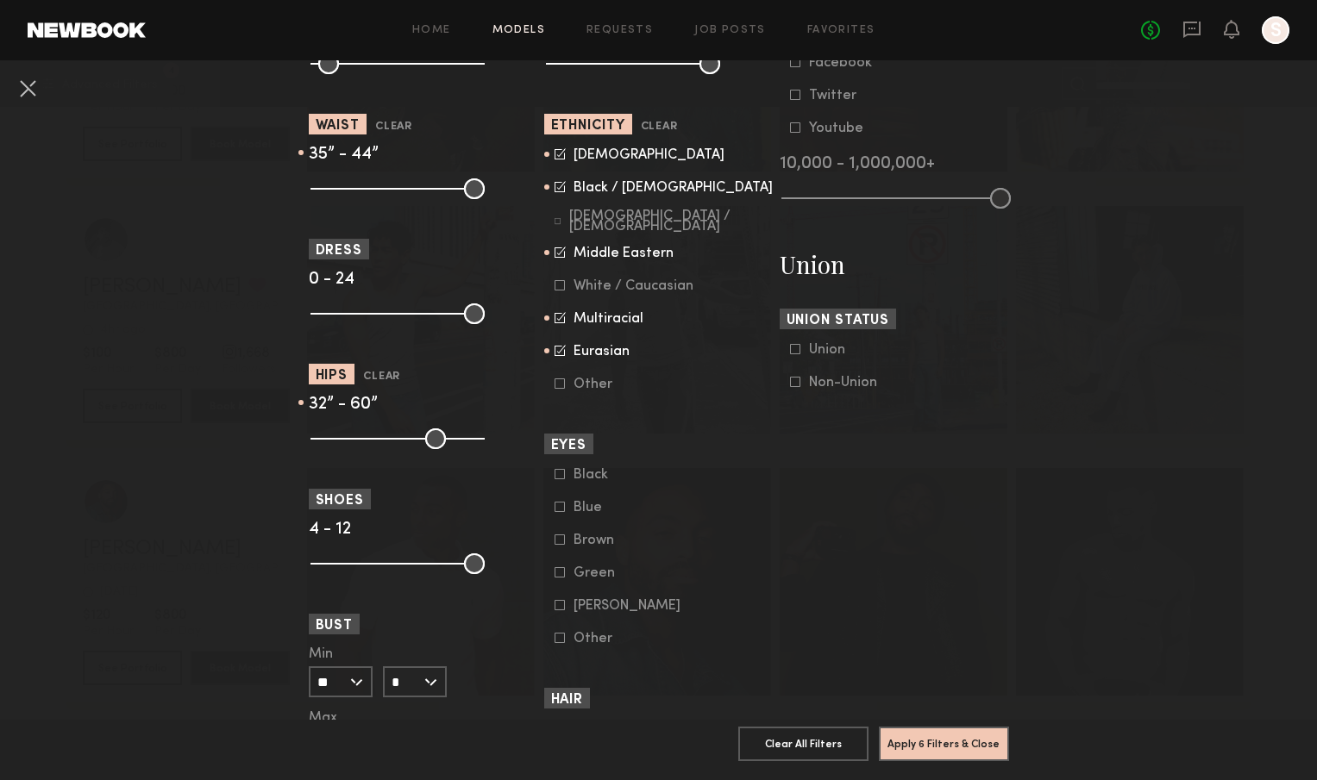
click at [367, 430] on input "range" at bounding box center [397, 439] width 174 height 21
click at [943, 745] on button "Apply 6 Filters & Close" at bounding box center [944, 743] width 130 height 34
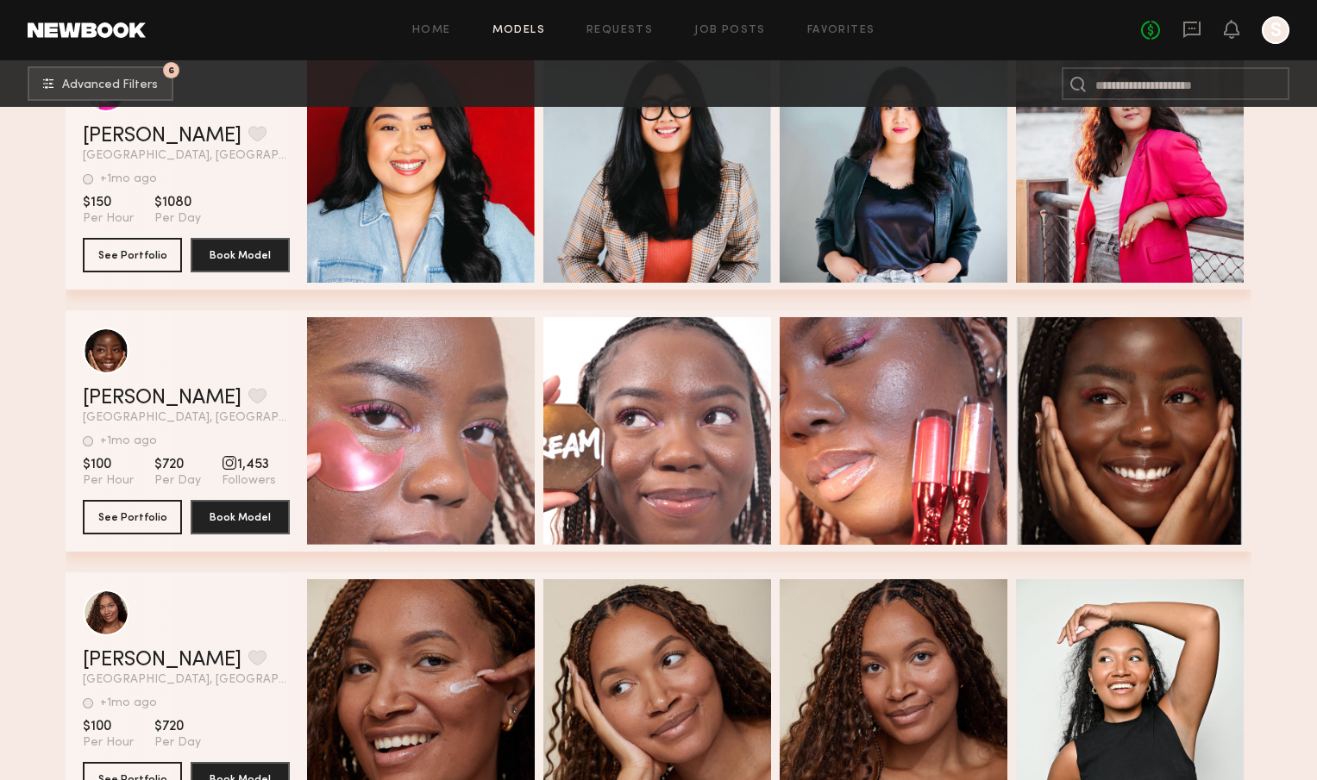
scroll to position [6713, 0]
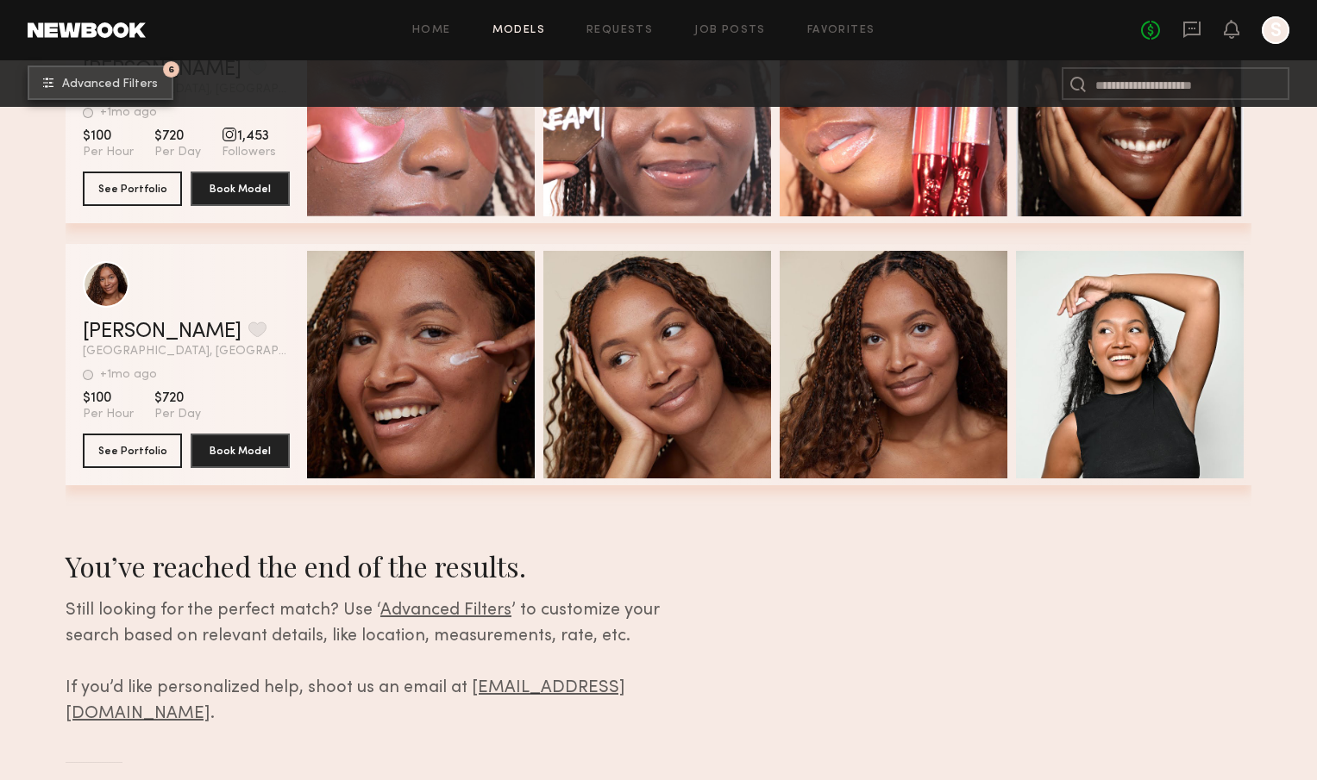
click at [105, 90] on span "Advanced Filters" at bounding box center [110, 84] width 96 height 12
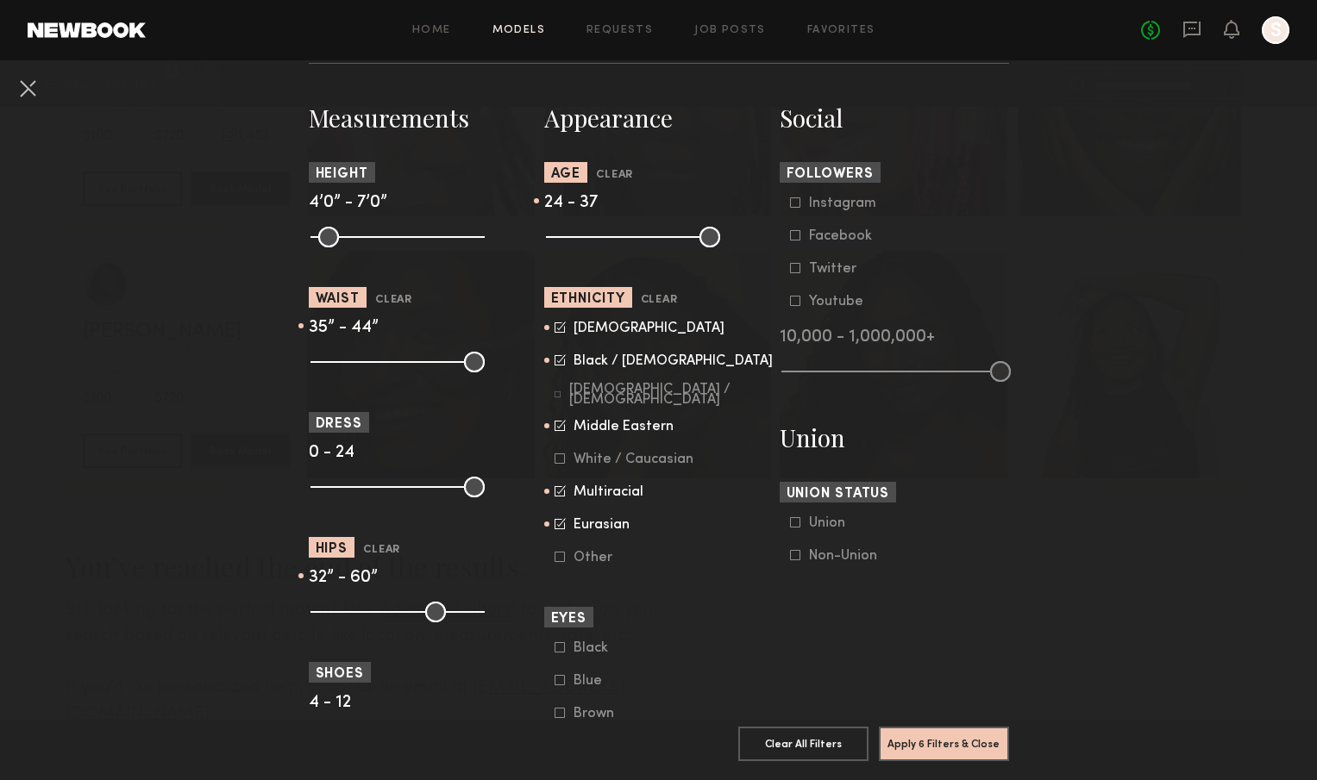
scroll to position [730, 0]
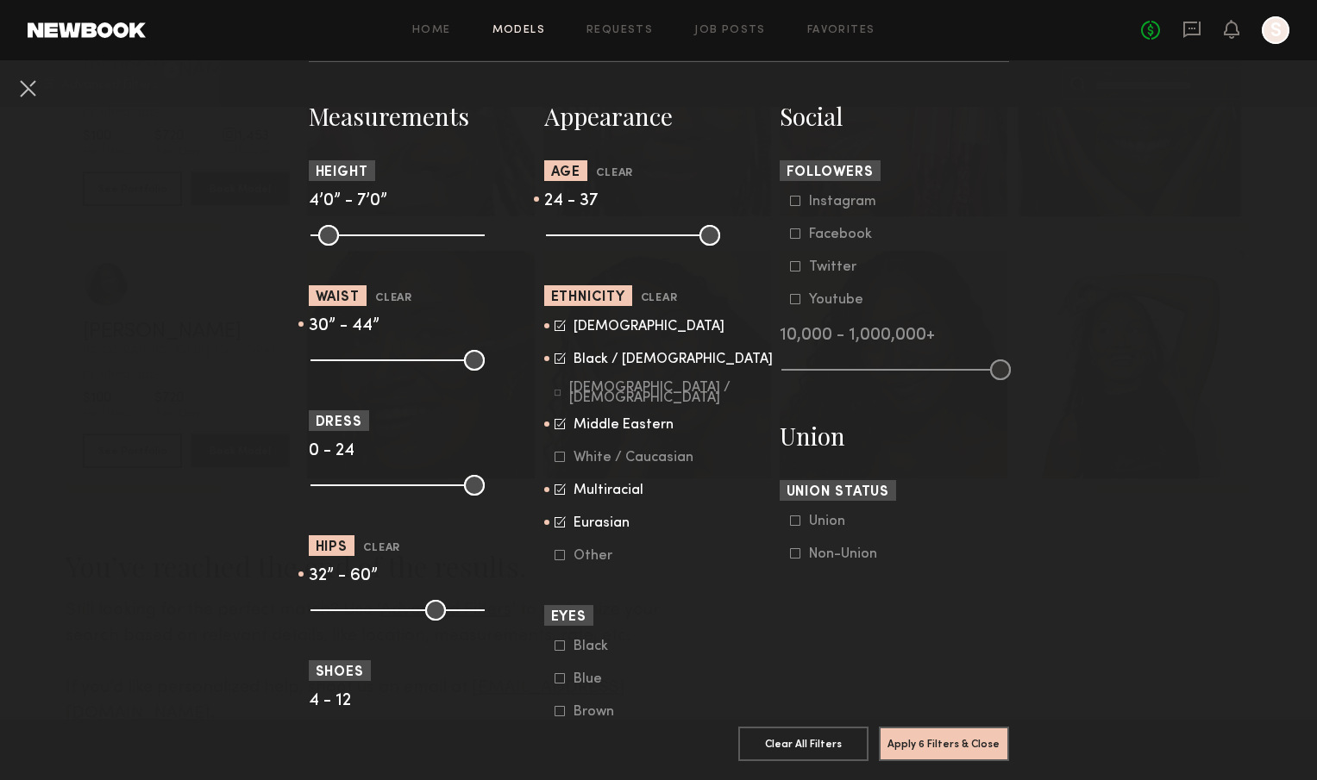
drag, startPoint x: 411, startPoint y: 356, endPoint x: 380, endPoint y: 358, distance: 31.1
type input "**"
click at [380, 358] on input "range" at bounding box center [397, 360] width 174 height 21
click at [349, 600] on common-range-minmax at bounding box center [396, 609] width 174 height 21
drag, startPoint x: 372, startPoint y: 600, endPoint x: 359, endPoint y: 600, distance: 12.9
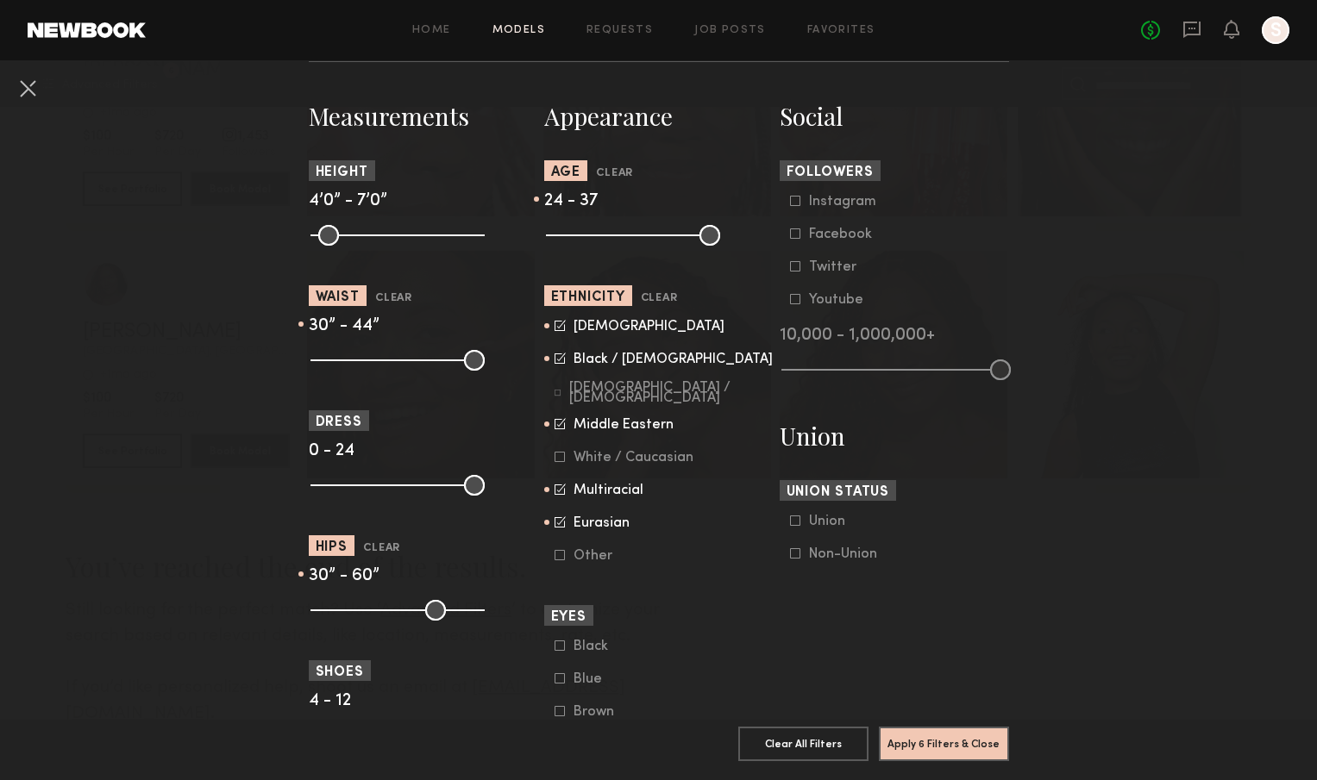
type input "**"
click at [359, 600] on input "range" at bounding box center [397, 610] width 174 height 21
click at [956, 754] on button "Apply 6 Filters & Close" at bounding box center [944, 743] width 130 height 34
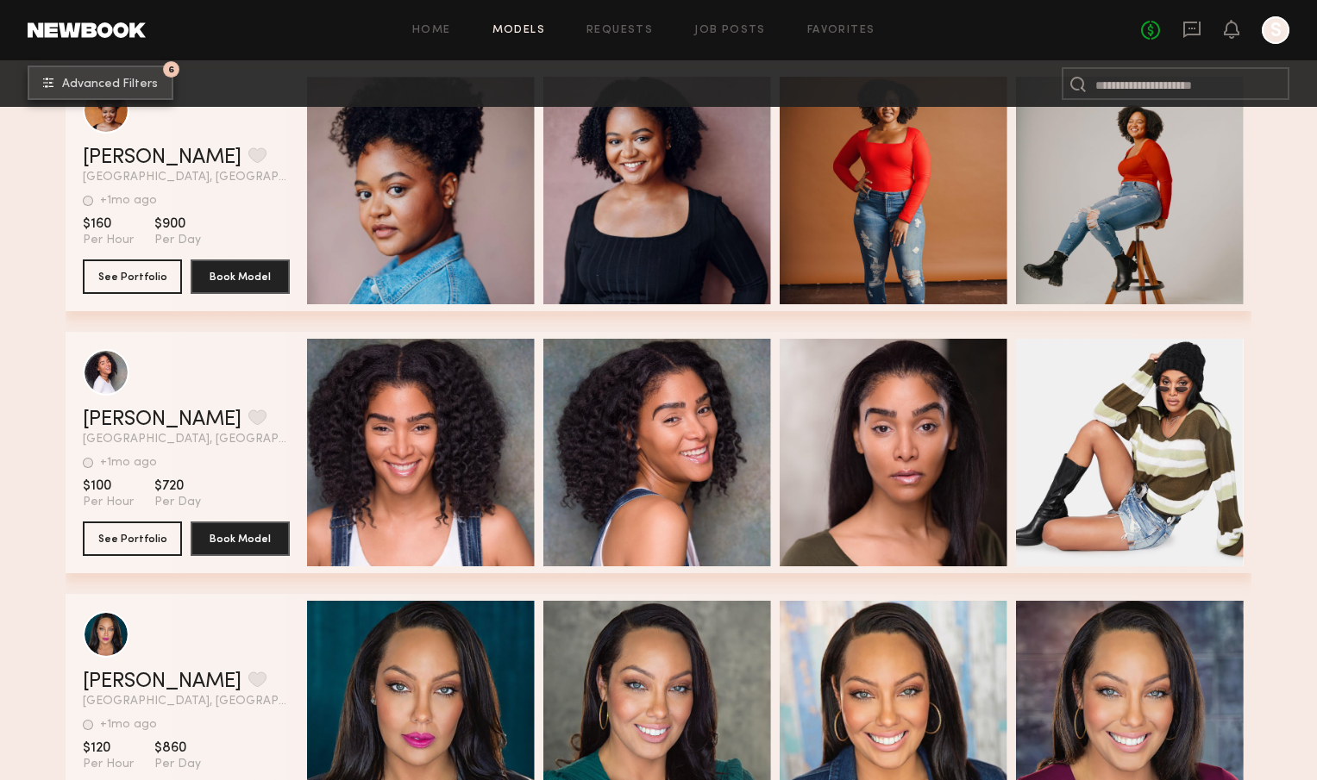
scroll to position [20089, 0]
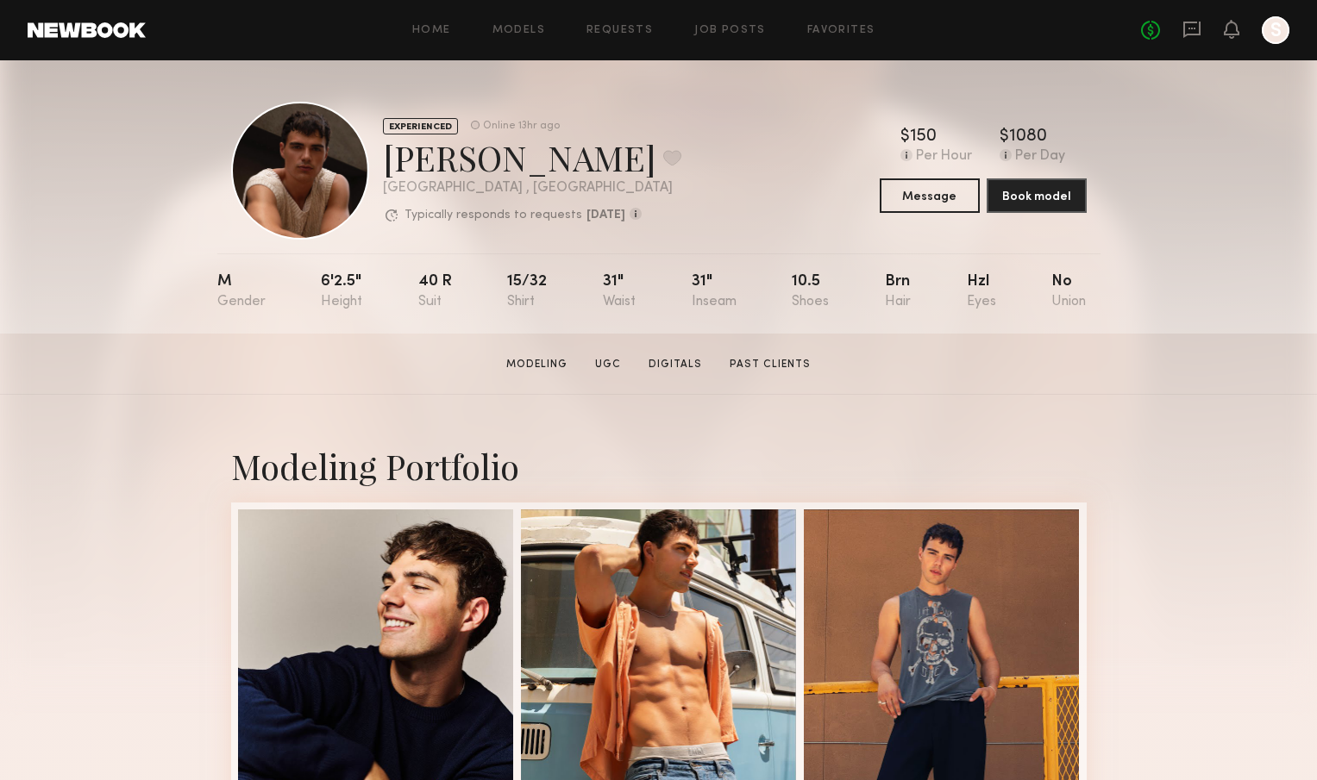
click at [1276, 34] on div at bounding box center [1276, 30] width 28 height 28
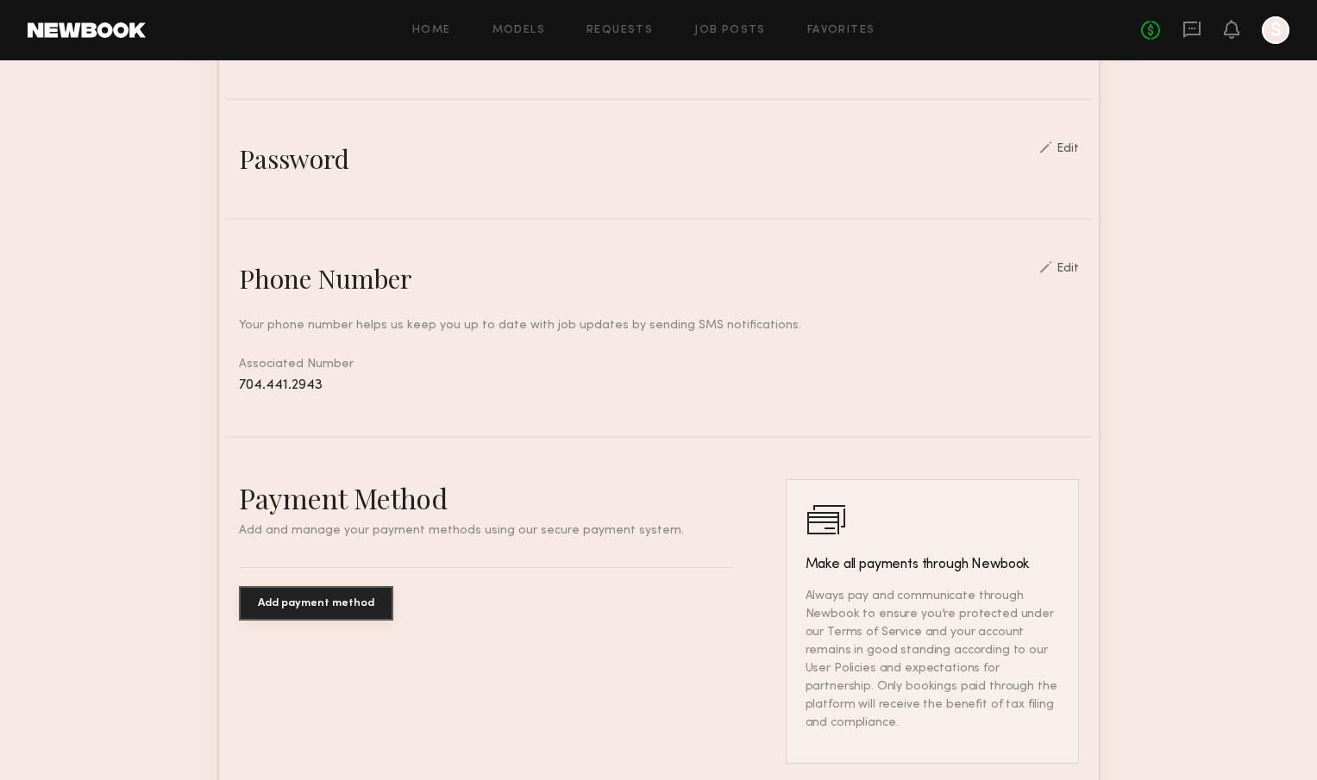
scroll to position [839, 0]
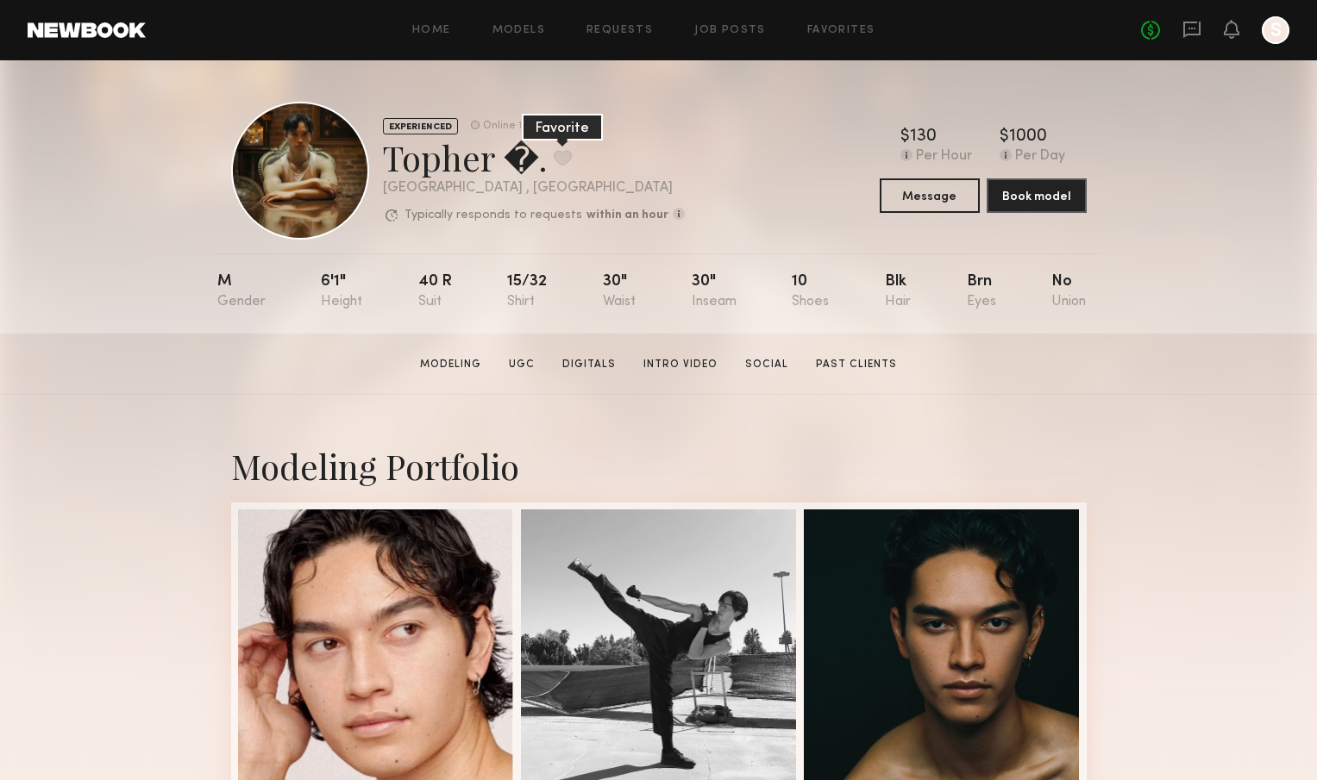
click at [554, 158] on button at bounding box center [563, 158] width 18 height 16
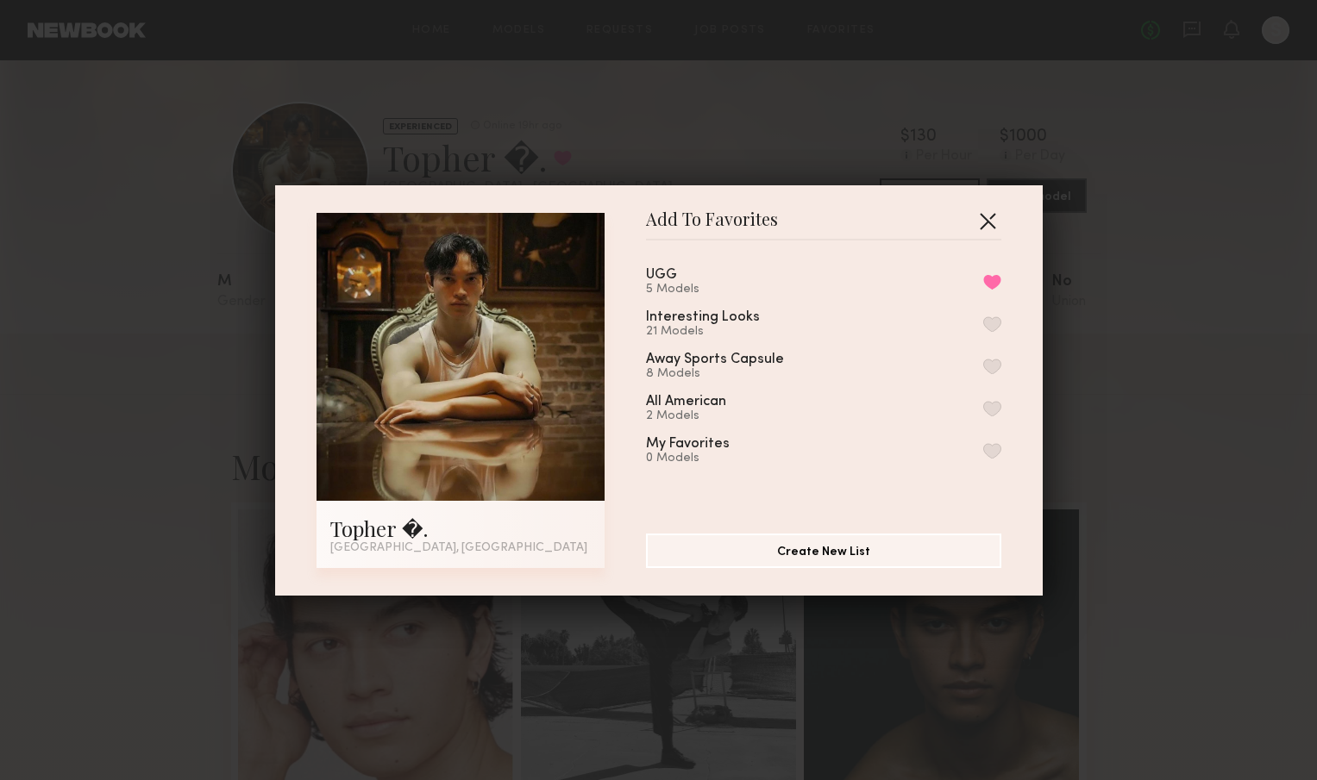
click at [984, 221] on button "button" at bounding box center [988, 221] width 28 height 28
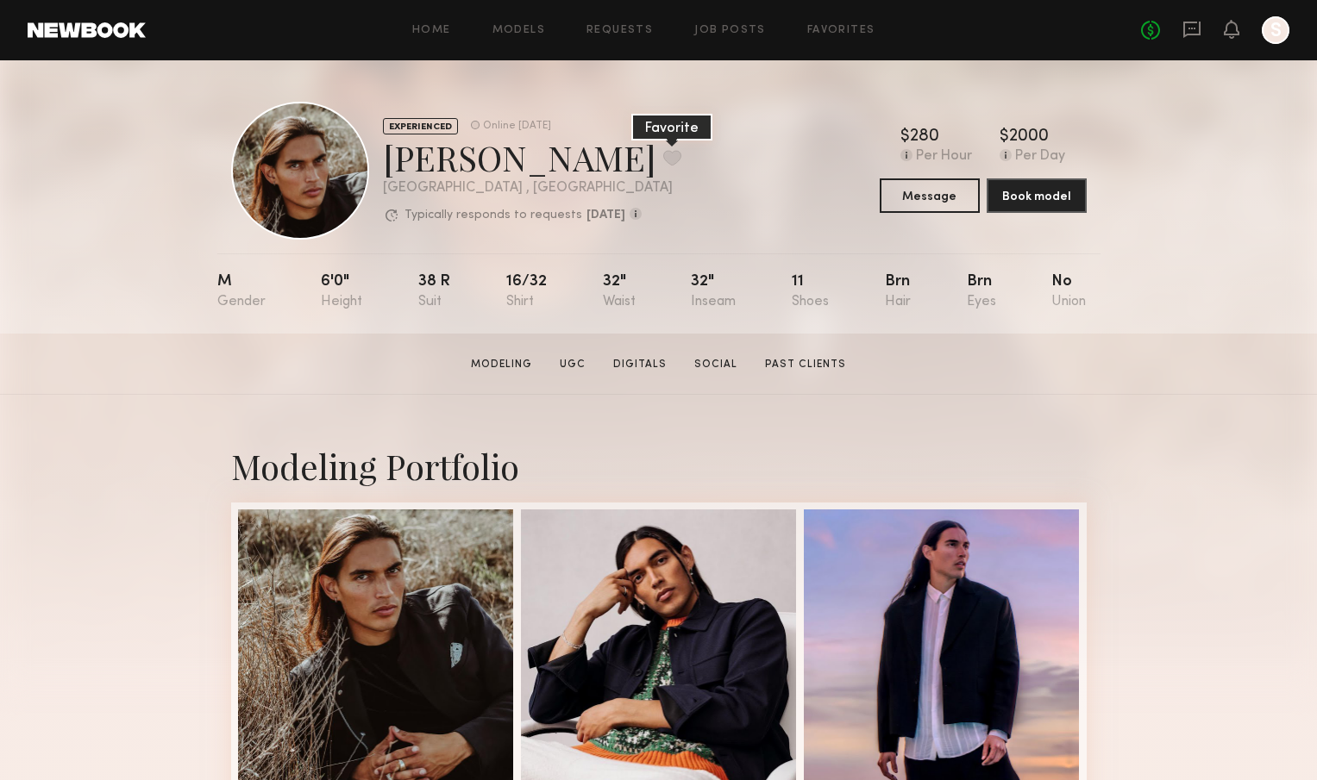
click at [663, 154] on button at bounding box center [672, 158] width 18 height 16
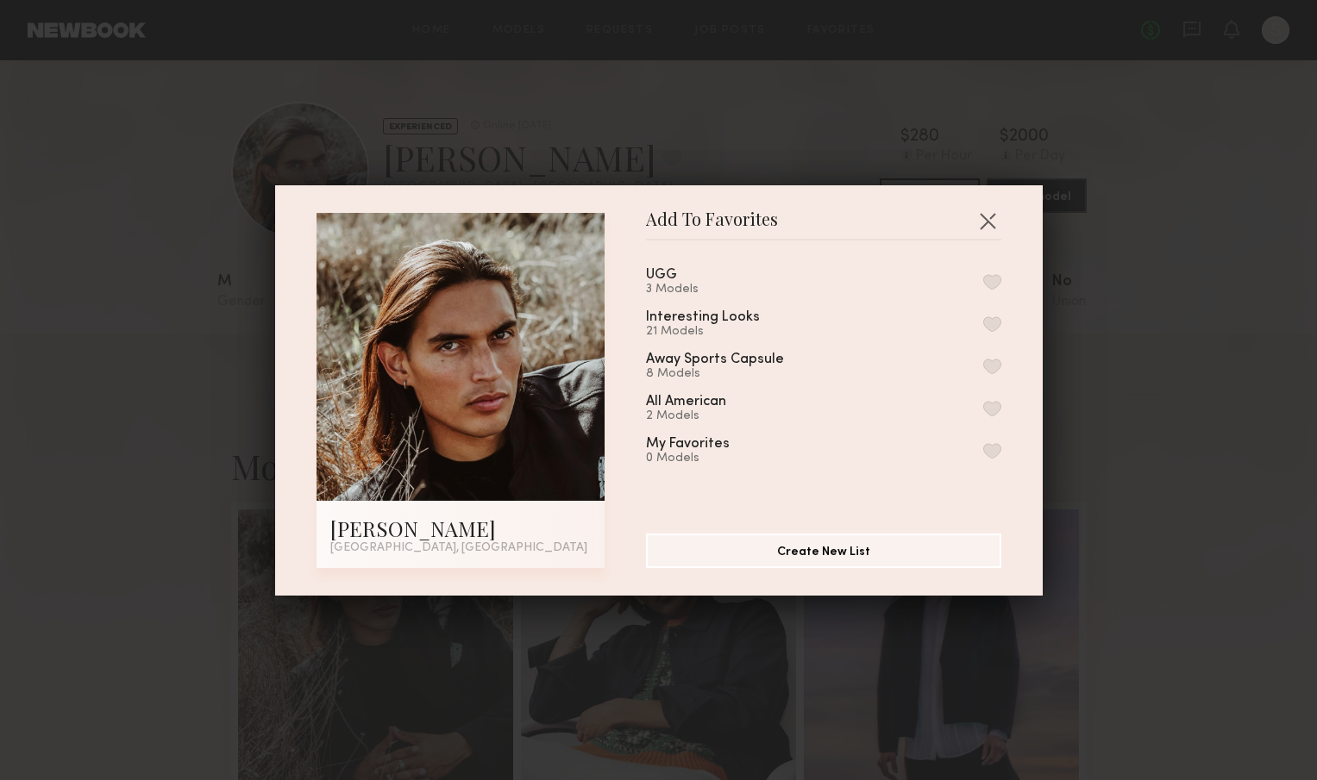
click at [994, 282] on button "button" at bounding box center [992, 282] width 18 height 16
click at [985, 215] on button "button" at bounding box center [988, 221] width 28 height 28
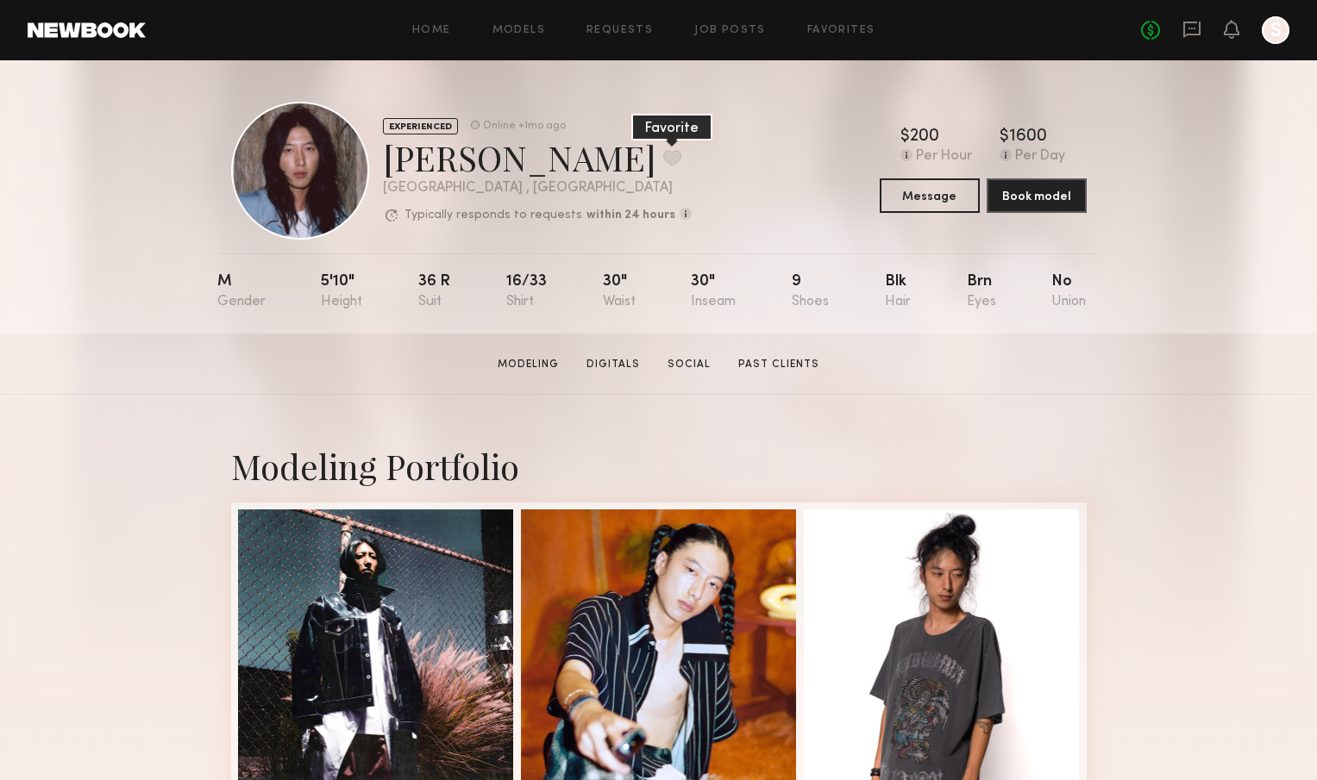
click at [663, 163] on button at bounding box center [672, 158] width 18 height 16
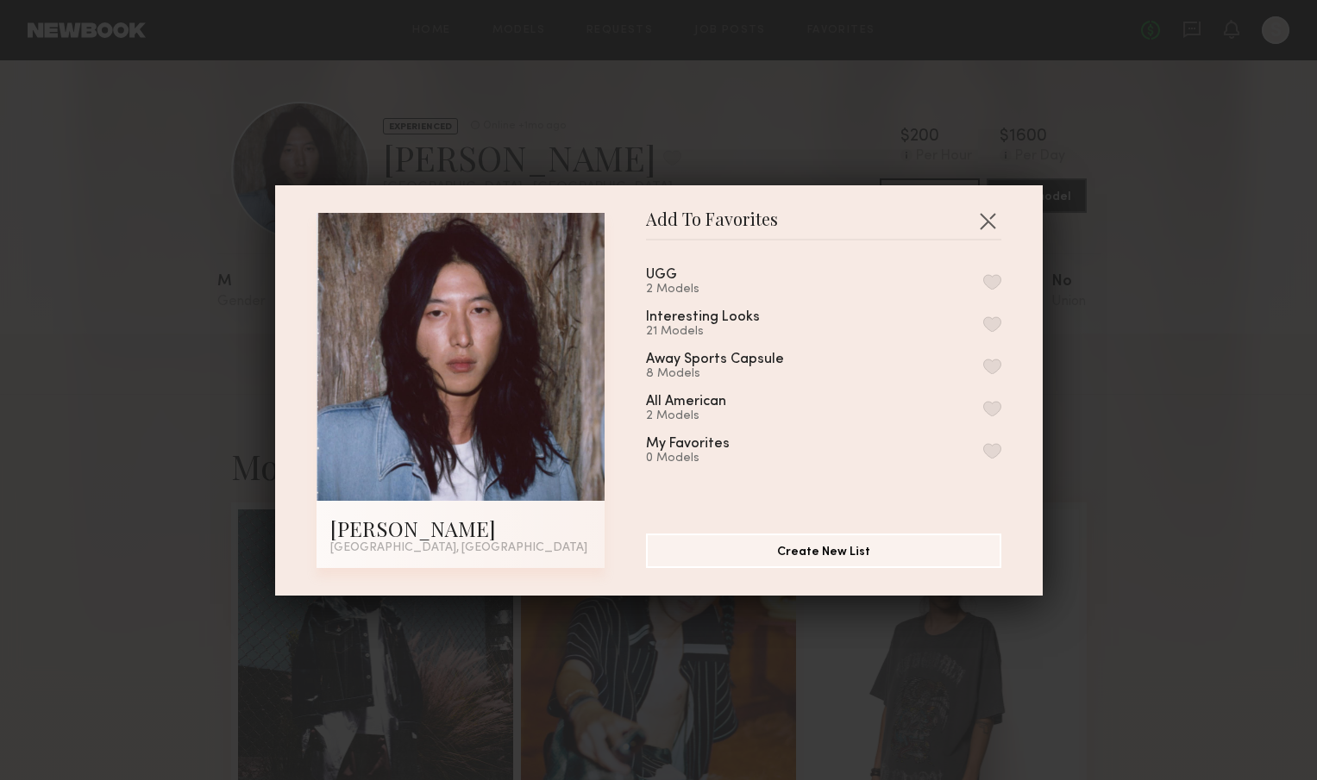
click at [989, 284] on button "button" at bounding box center [992, 282] width 18 height 16
click at [987, 217] on button "button" at bounding box center [988, 221] width 28 height 28
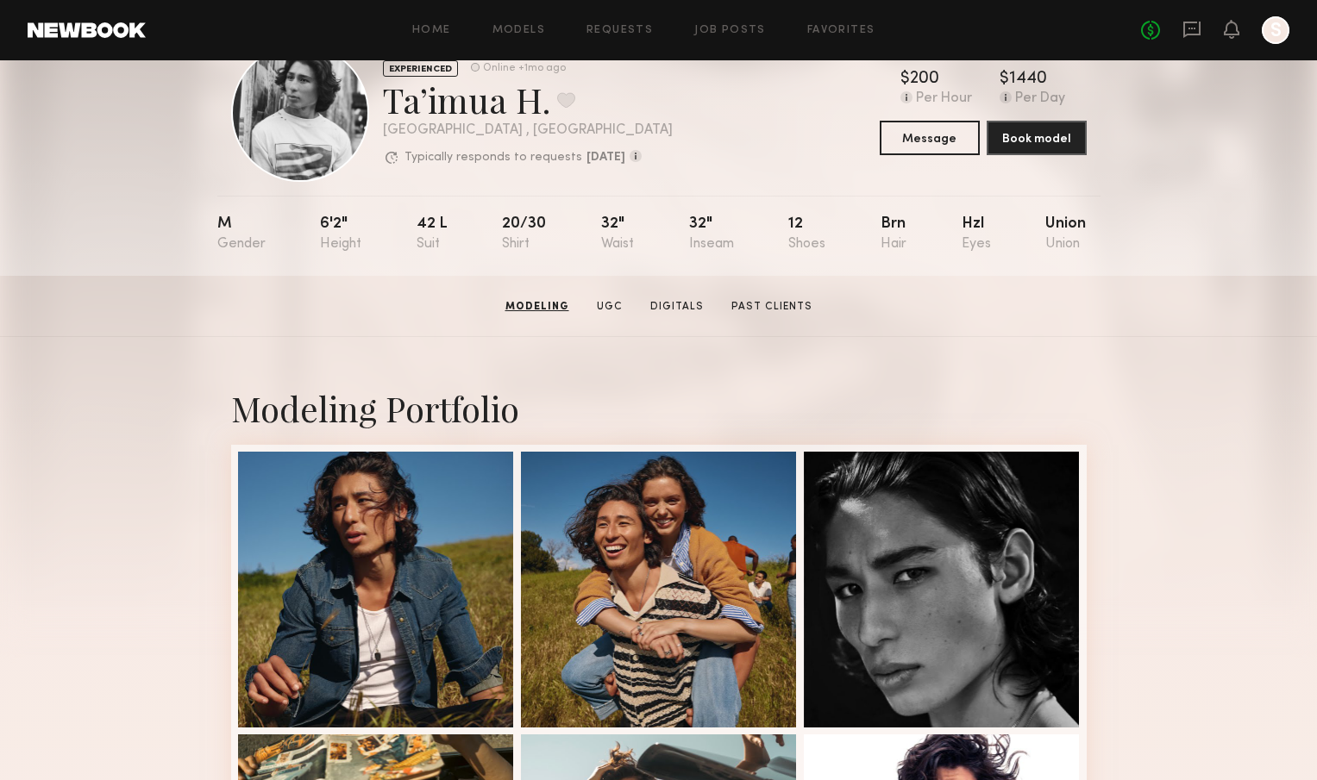
scroll to position [44, 0]
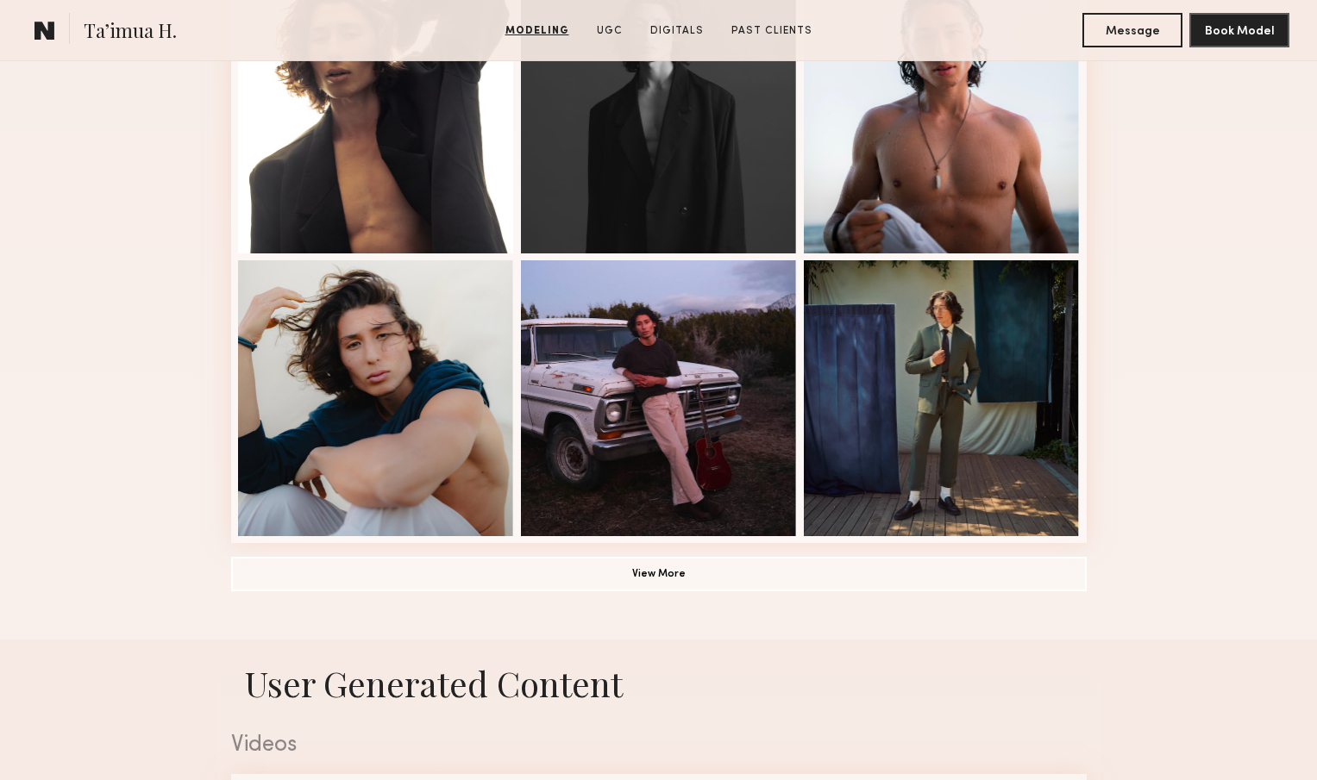
scroll to position [1095, 0]
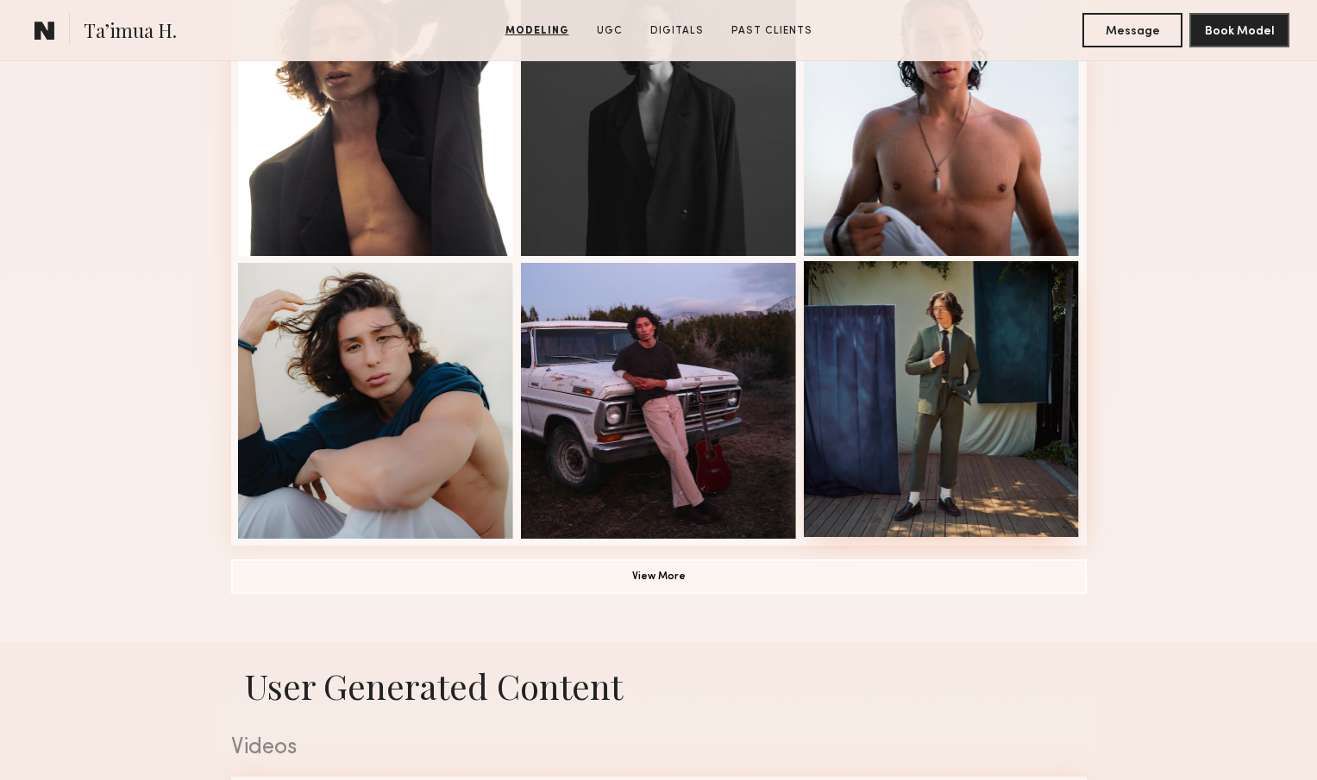
click at [962, 528] on div at bounding box center [942, 399] width 276 height 276
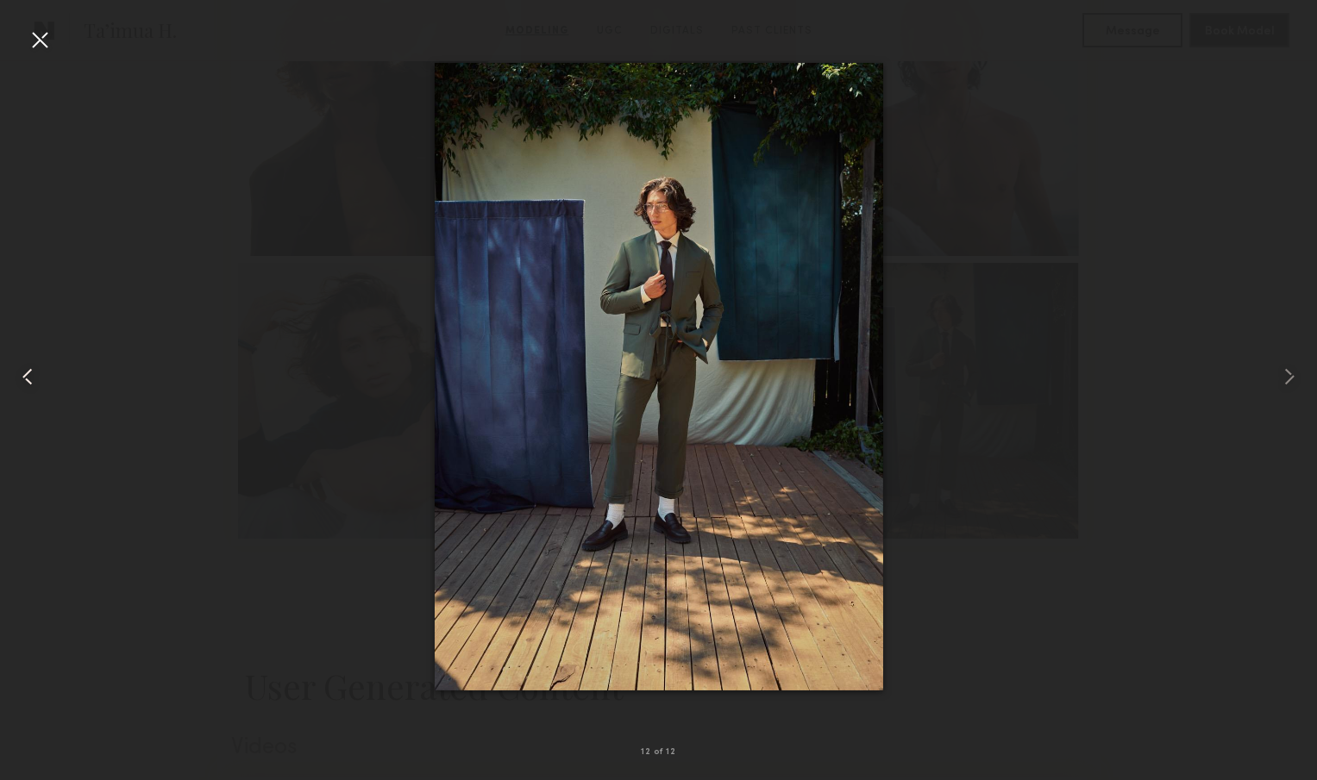
click at [24, 45] on div at bounding box center [26, 377] width 53 height 698
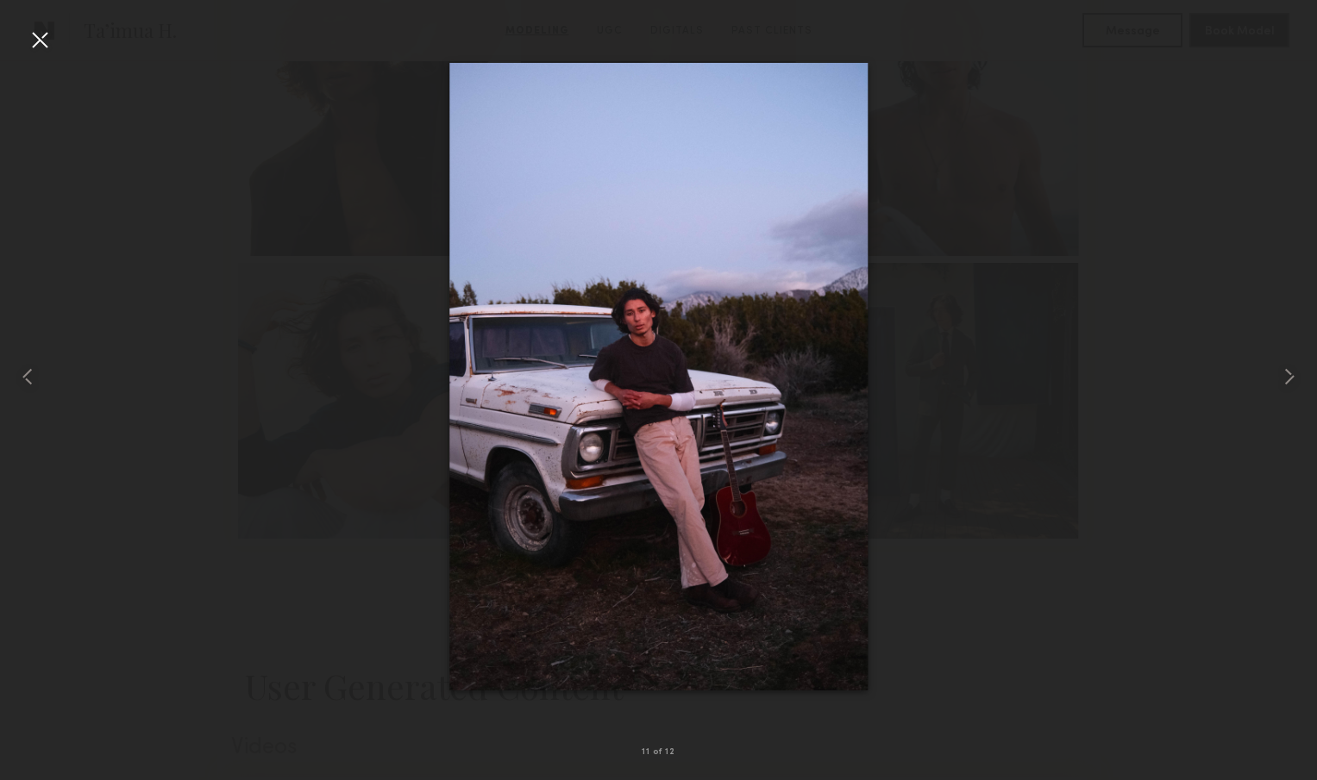
click at [33, 35] on div at bounding box center [40, 40] width 28 height 28
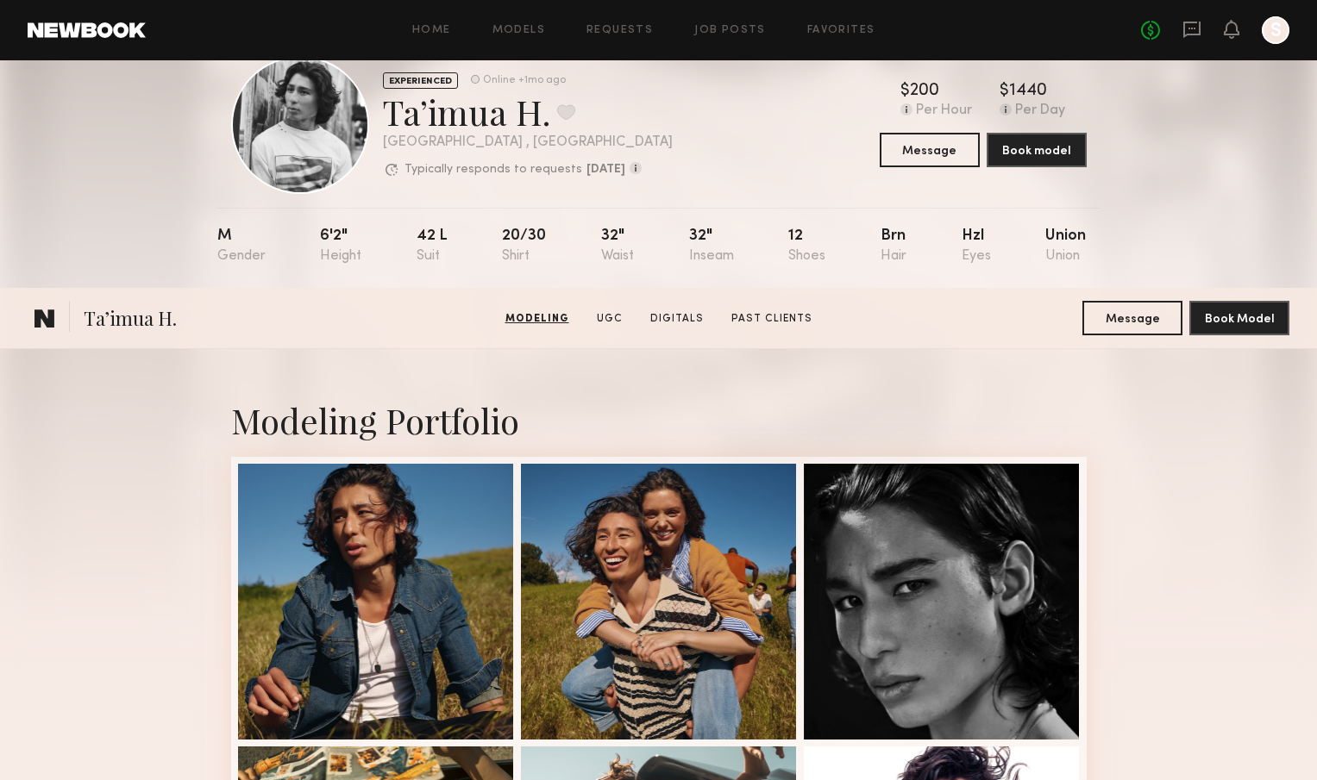
scroll to position [0, 0]
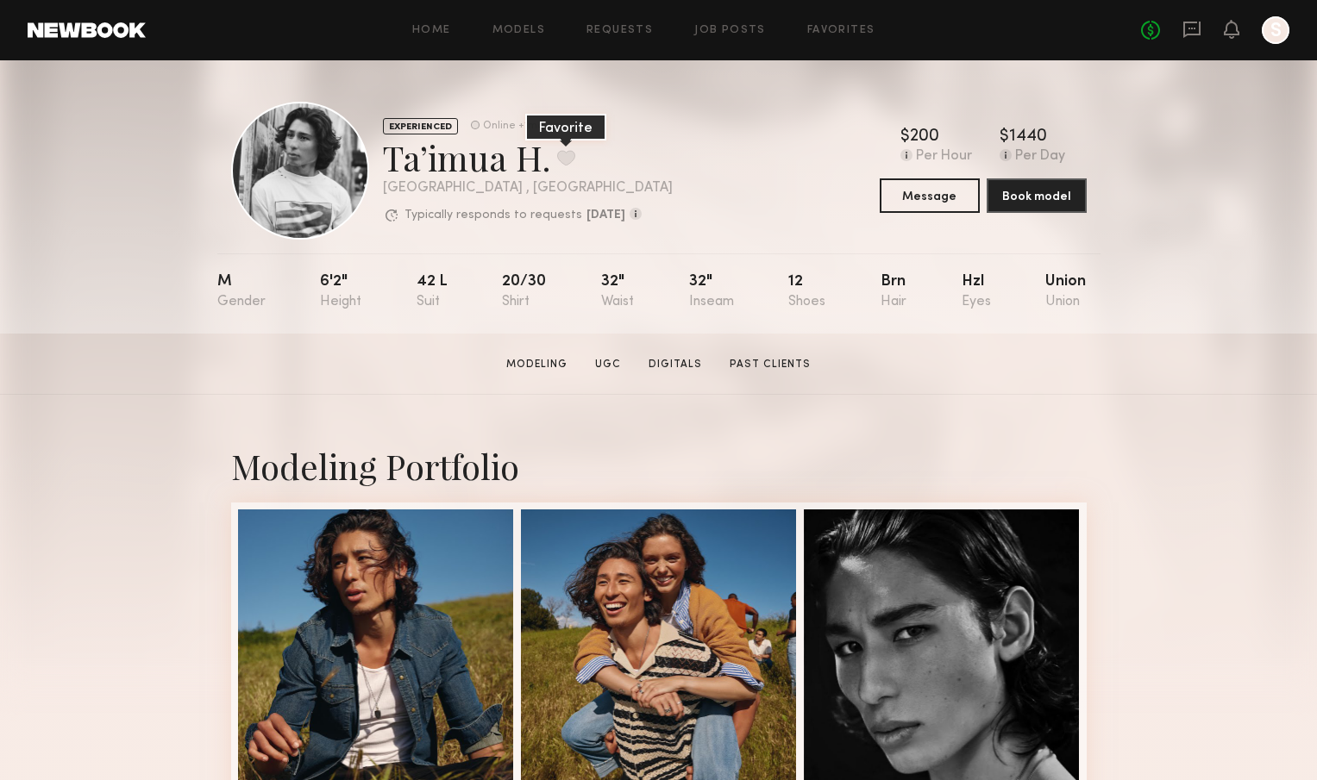
click at [562, 157] on button at bounding box center [566, 158] width 18 height 16
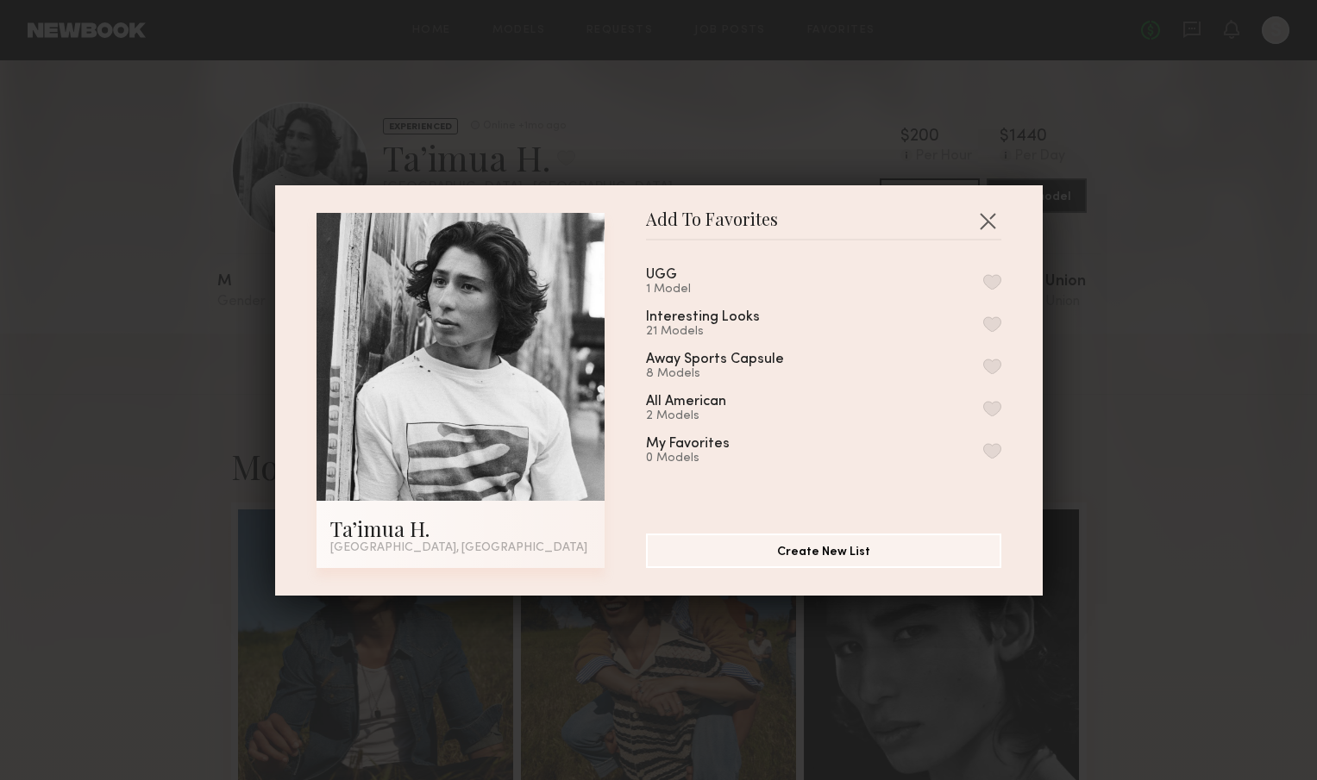
click at [991, 283] on button "button" at bounding box center [992, 282] width 18 height 16
click at [992, 213] on button "button" at bounding box center [988, 221] width 28 height 28
